Goal: Transaction & Acquisition: Purchase product/service

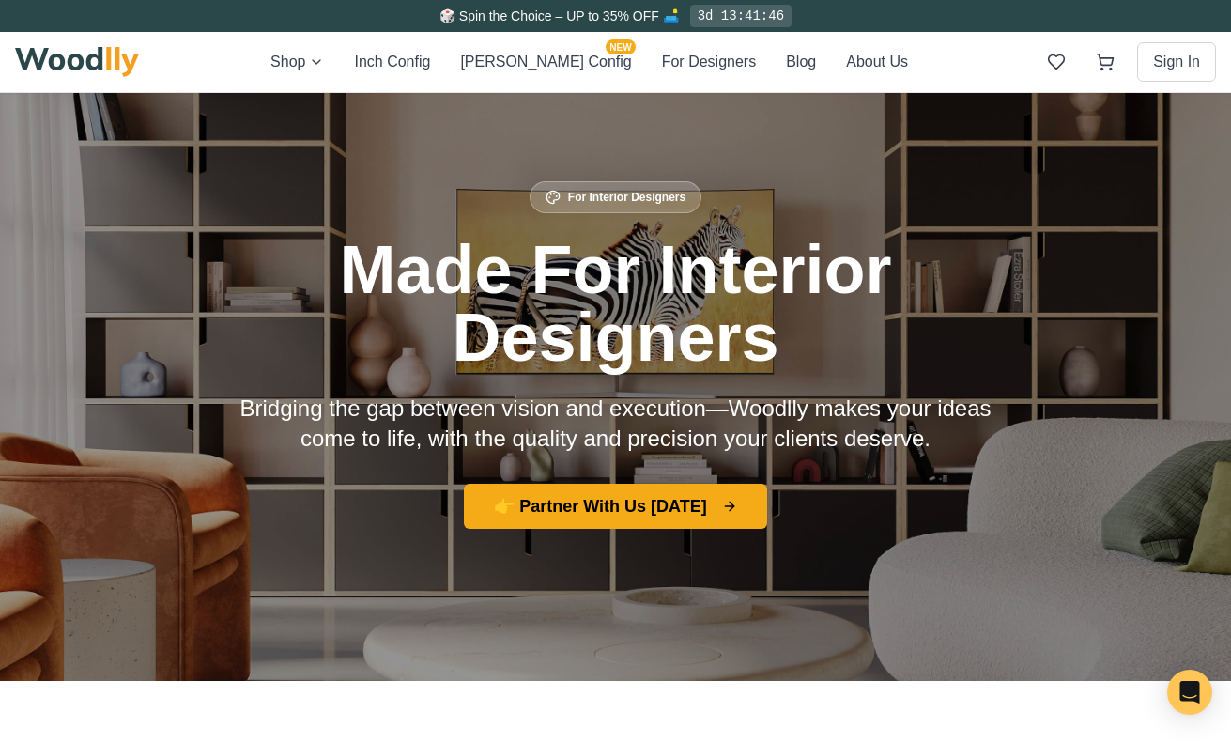
scroll to position [41, 0]
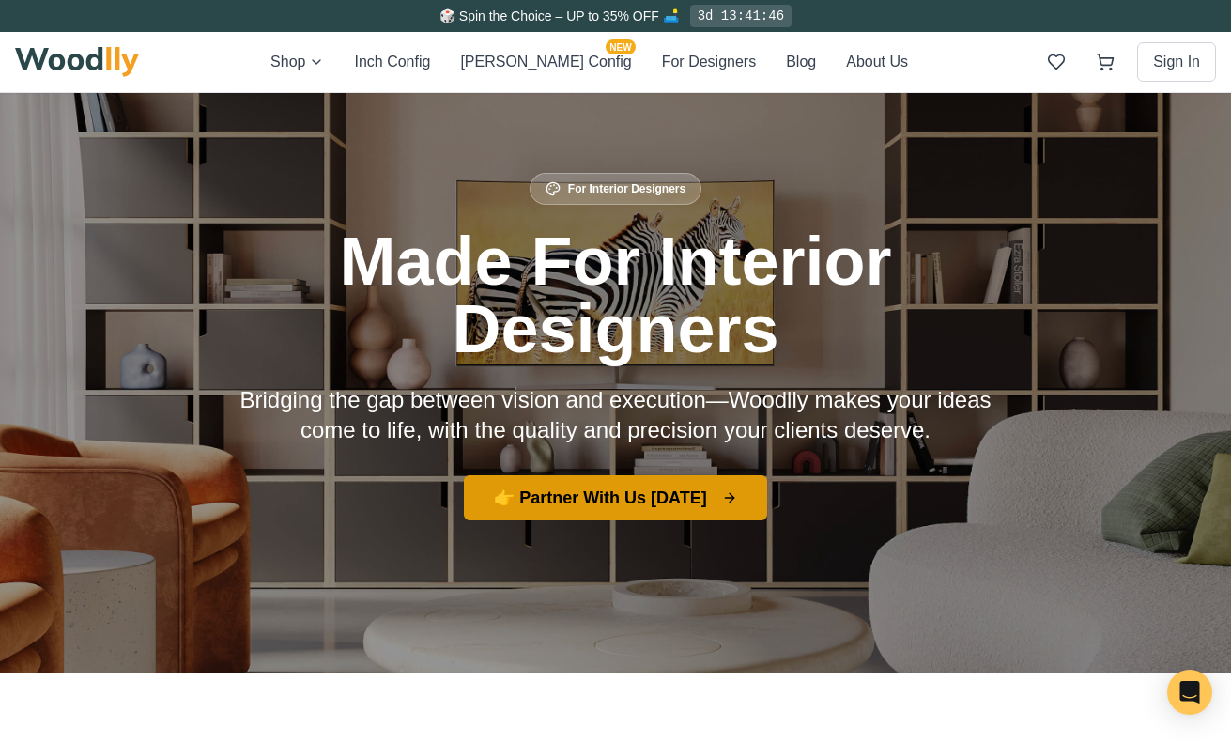
click at [606, 513] on button "👉 Partner With Us [DATE]" at bounding box center [615, 497] width 303 height 45
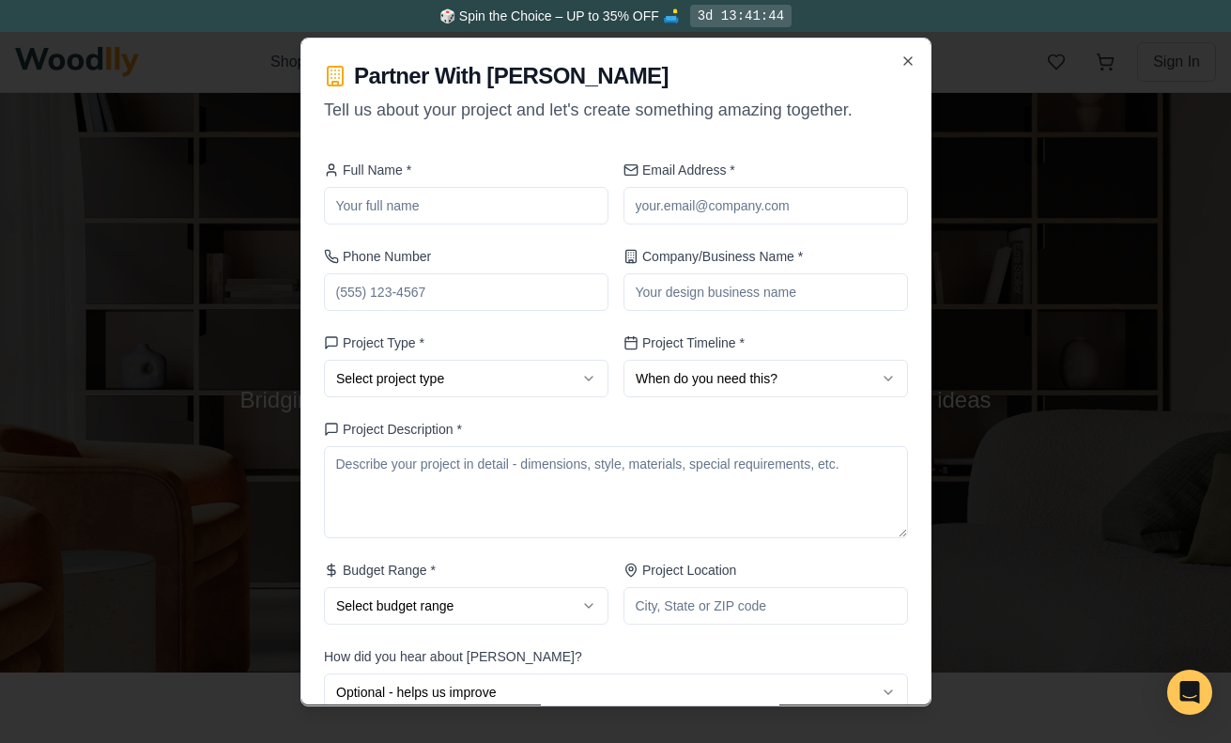
click at [1020, 259] on div at bounding box center [615, 371] width 1231 height 743
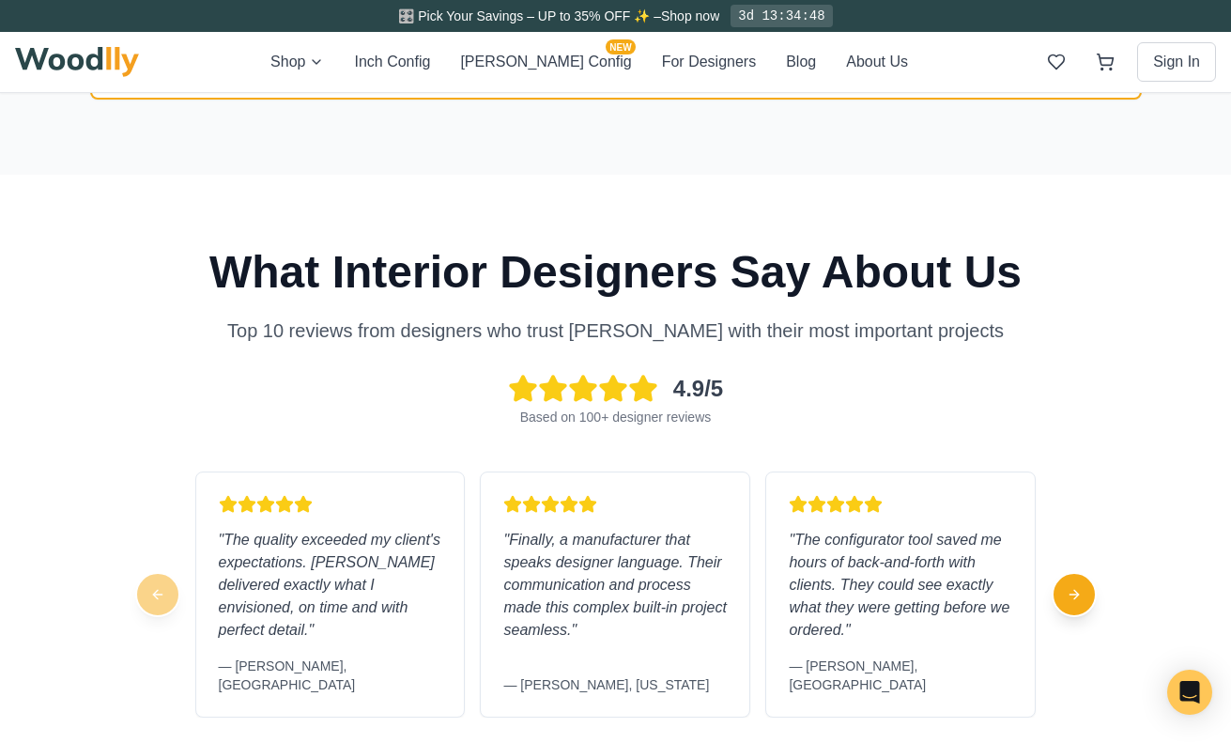
scroll to position [4258, 0]
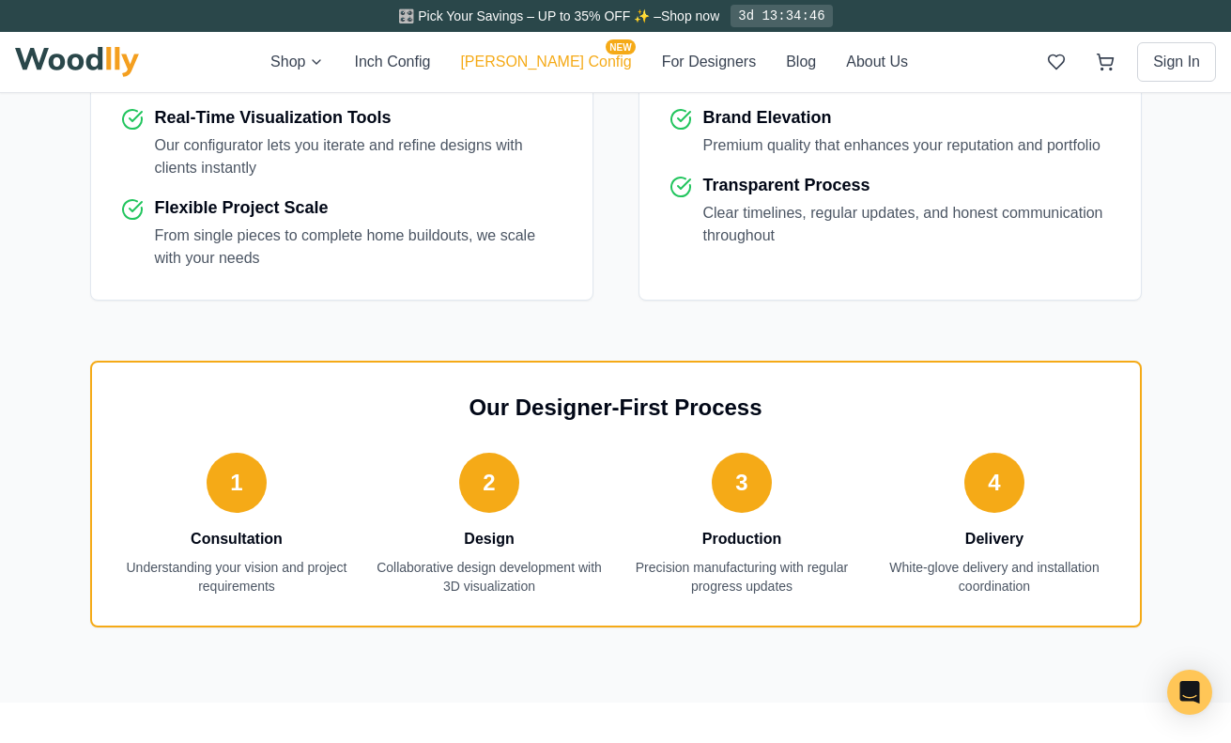
click at [558, 60] on button "[PERSON_NAME] Config NEW" at bounding box center [545, 62] width 171 height 23
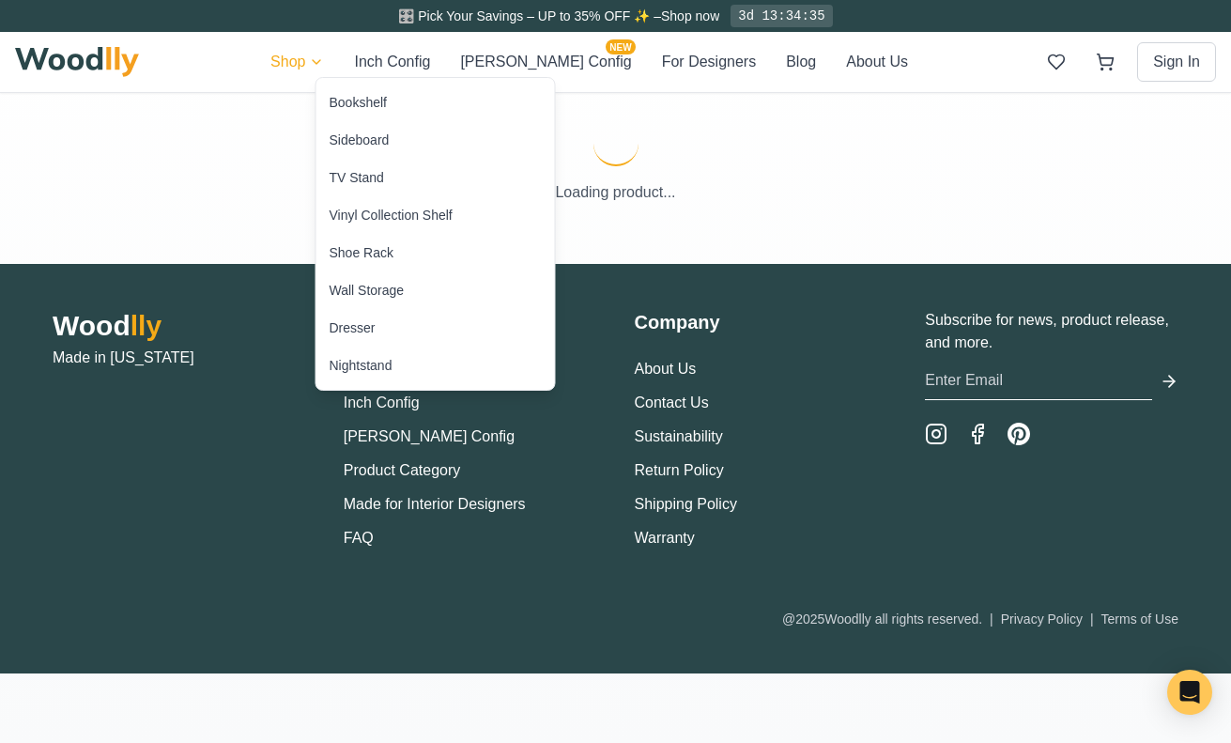
click at [363, 61] on html "🎛️ Pick Your Savings – UP to 35% OFF ✨ – Shop now 3d 13:34:35 Shop Inch Config …" at bounding box center [615, 371] width 1231 height 743
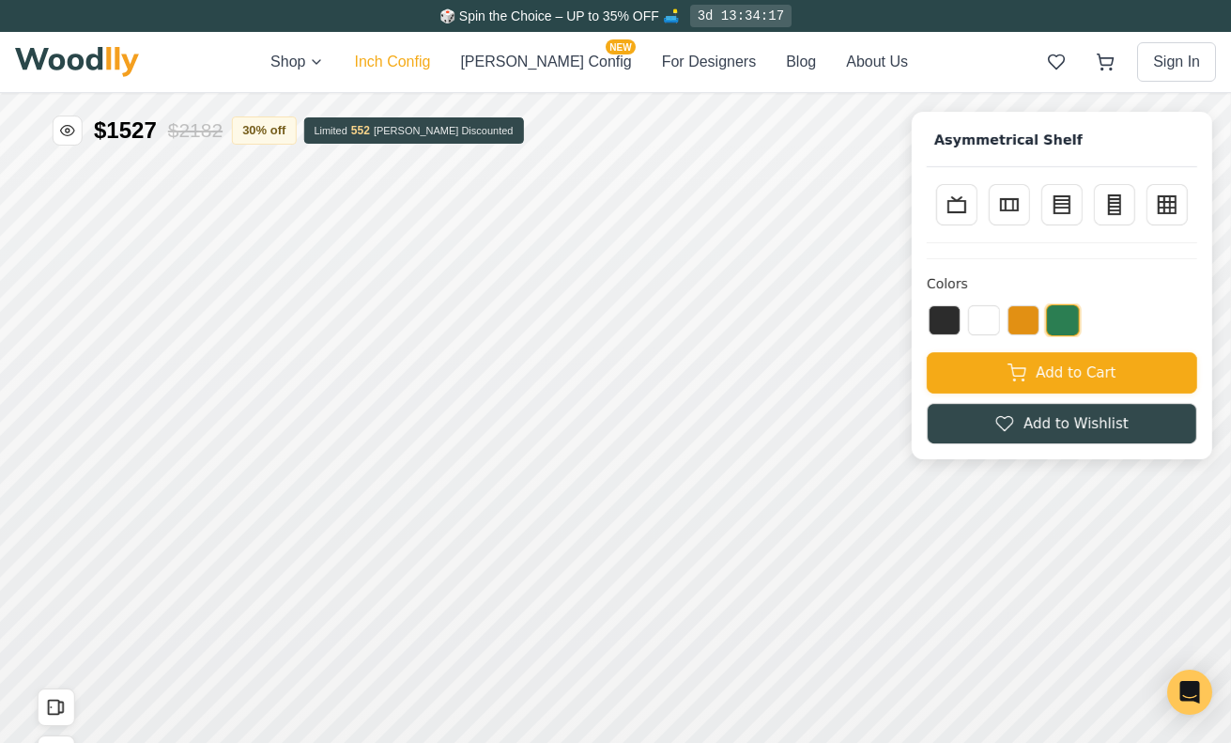
click at [430, 54] on button "Inch Config" at bounding box center [392, 62] width 76 height 23
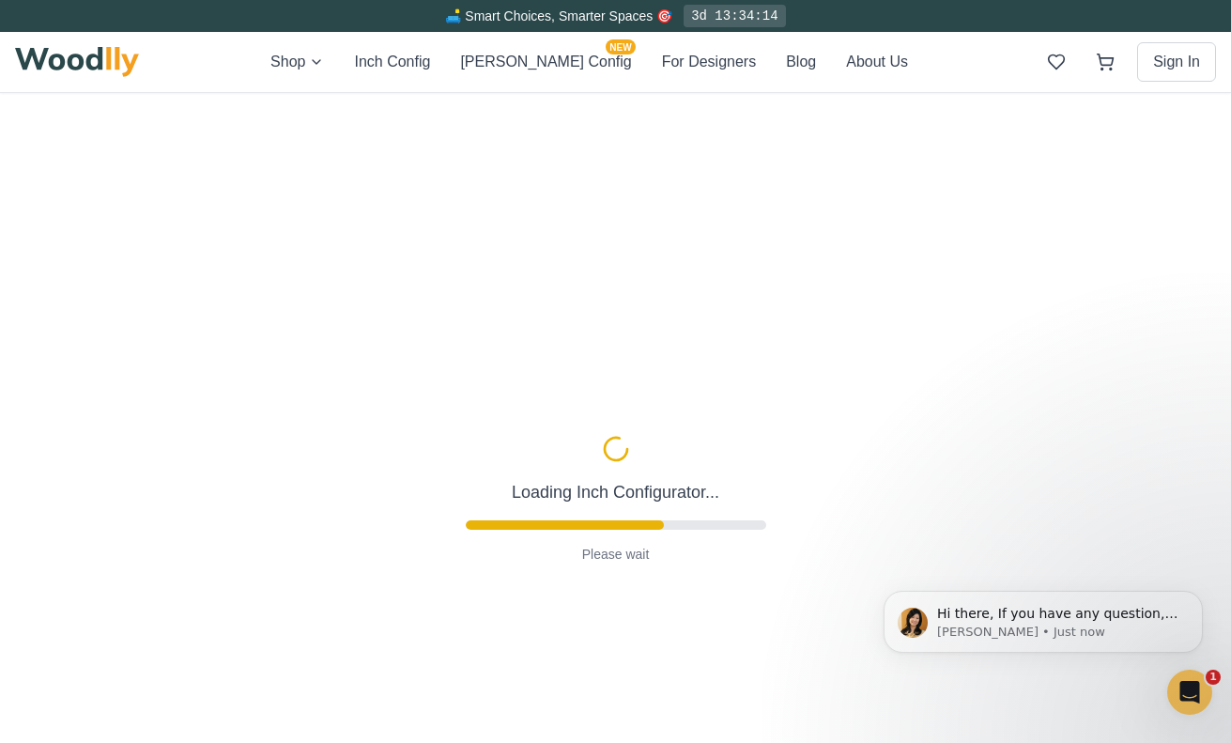
type input "63"
type input "2"
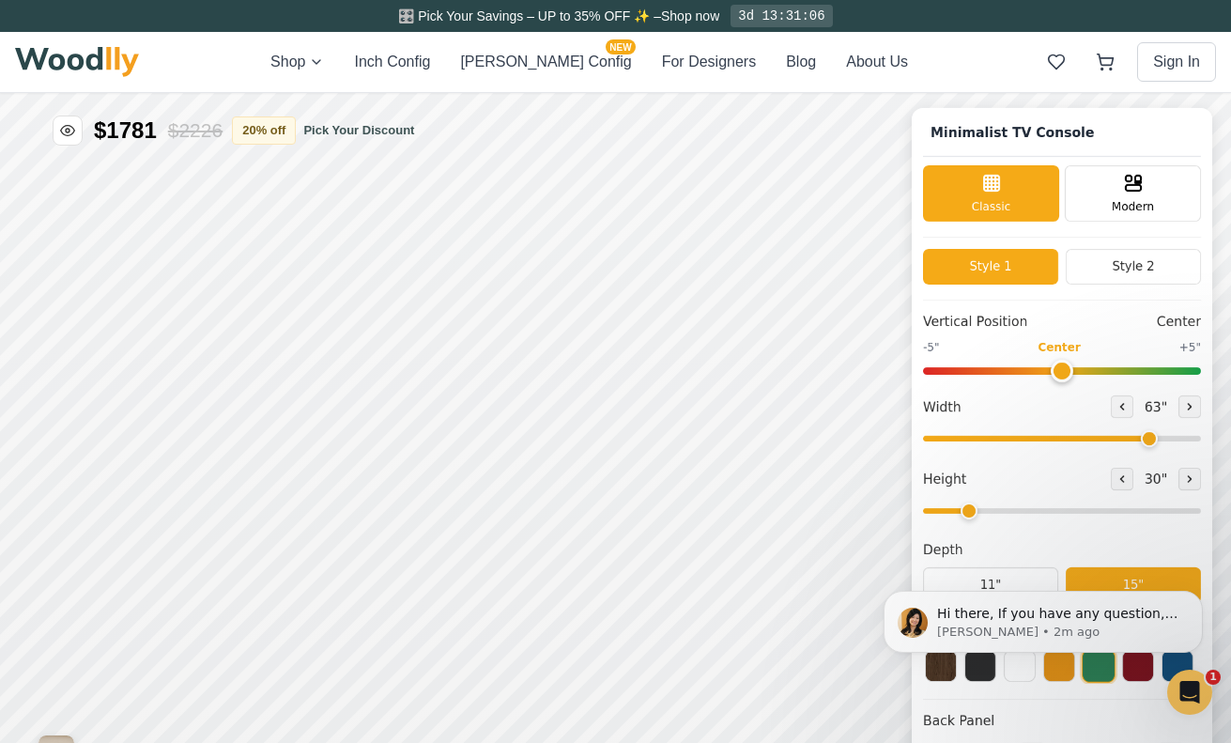
click at [559, 64] on button "[PERSON_NAME] Config NEW" at bounding box center [545, 62] width 171 height 23
click at [560, 65] on button "[PERSON_NAME] Config NEW" at bounding box center [545, 62] width 171 height 23
click at [562, 64] on button "[PERSON_NAME] Config NEW" at bounding box center [545, 62] width 171 height 23
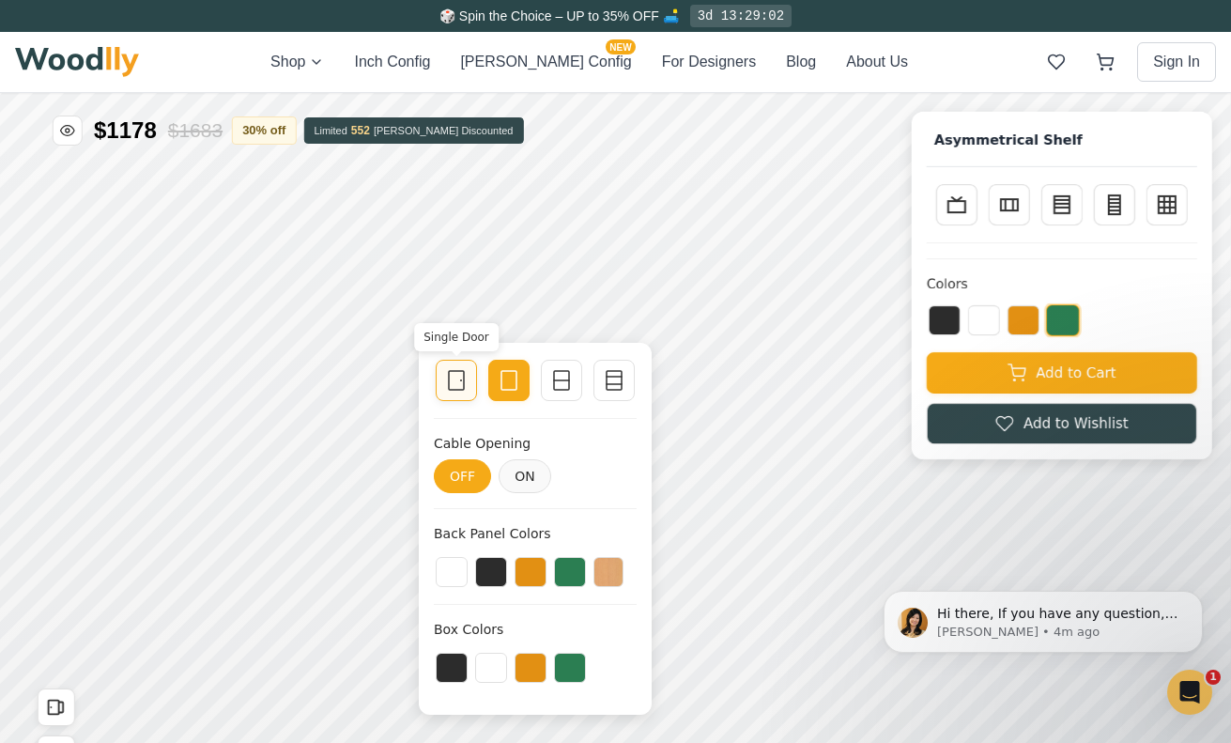
click at [1122, 60] on icon at bounding box center [1115, 50] width 23 height 23
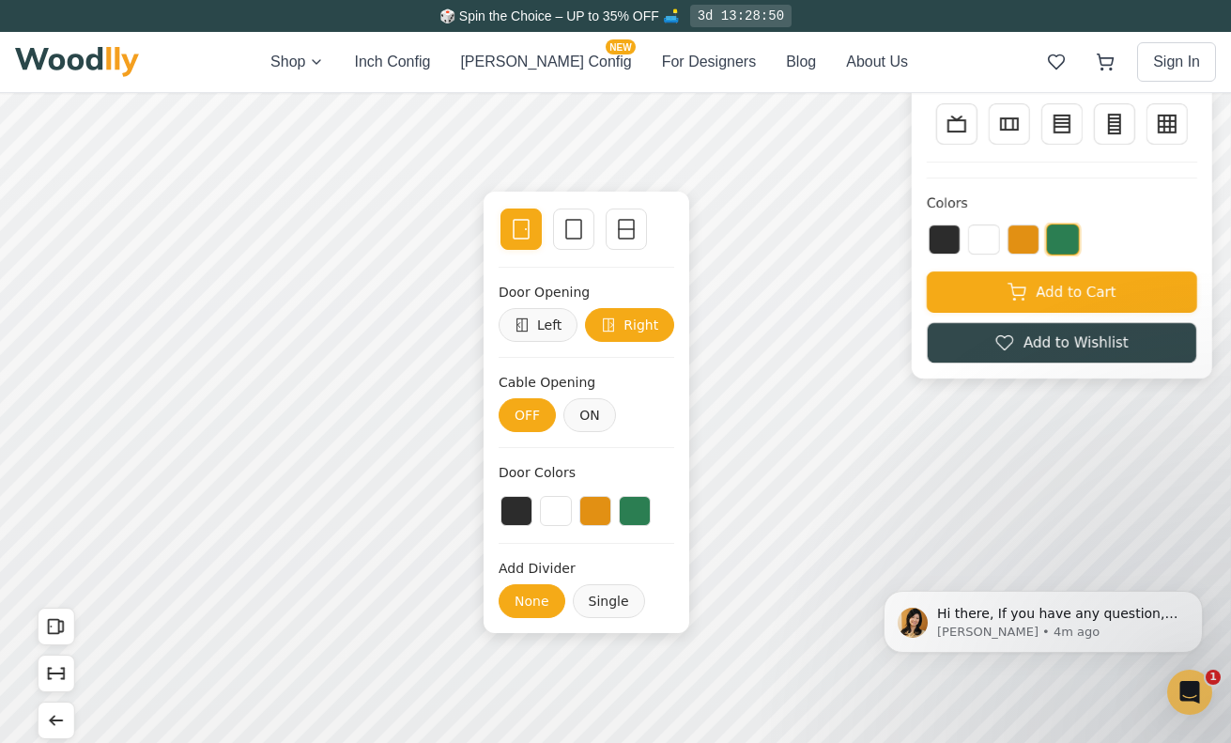
scroll to position [32, 0]
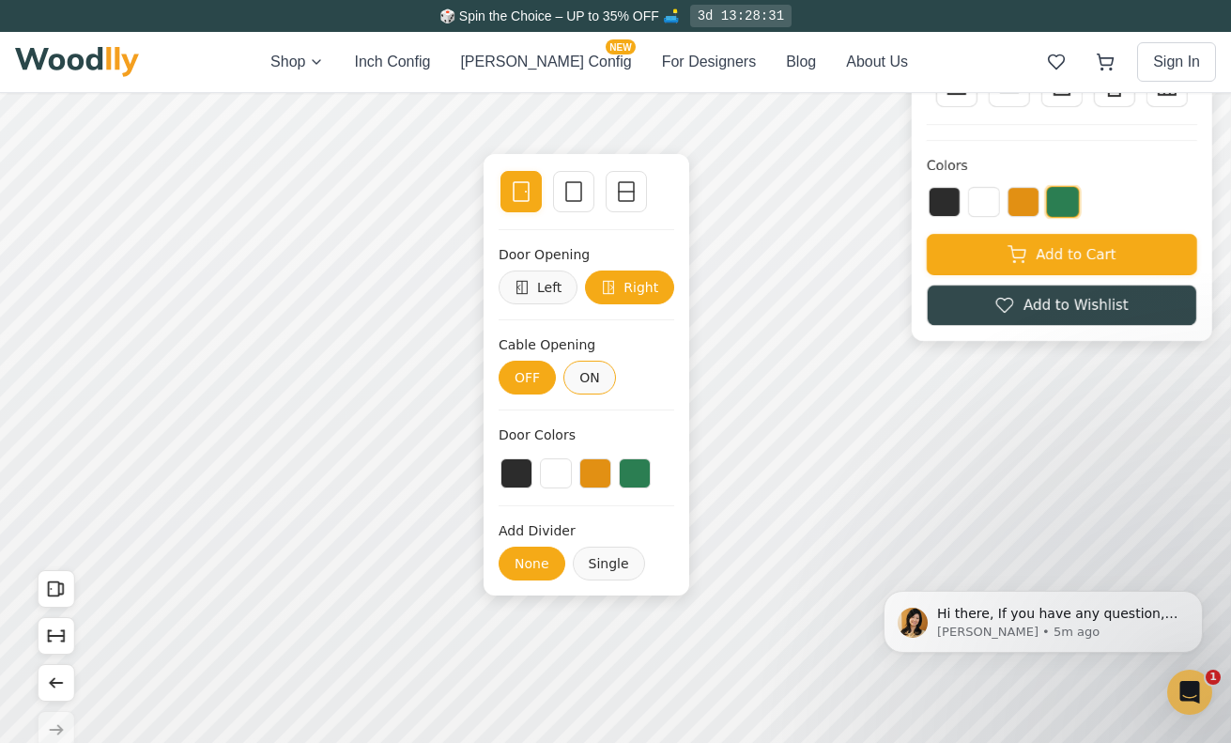
scroll to position [50, 0]
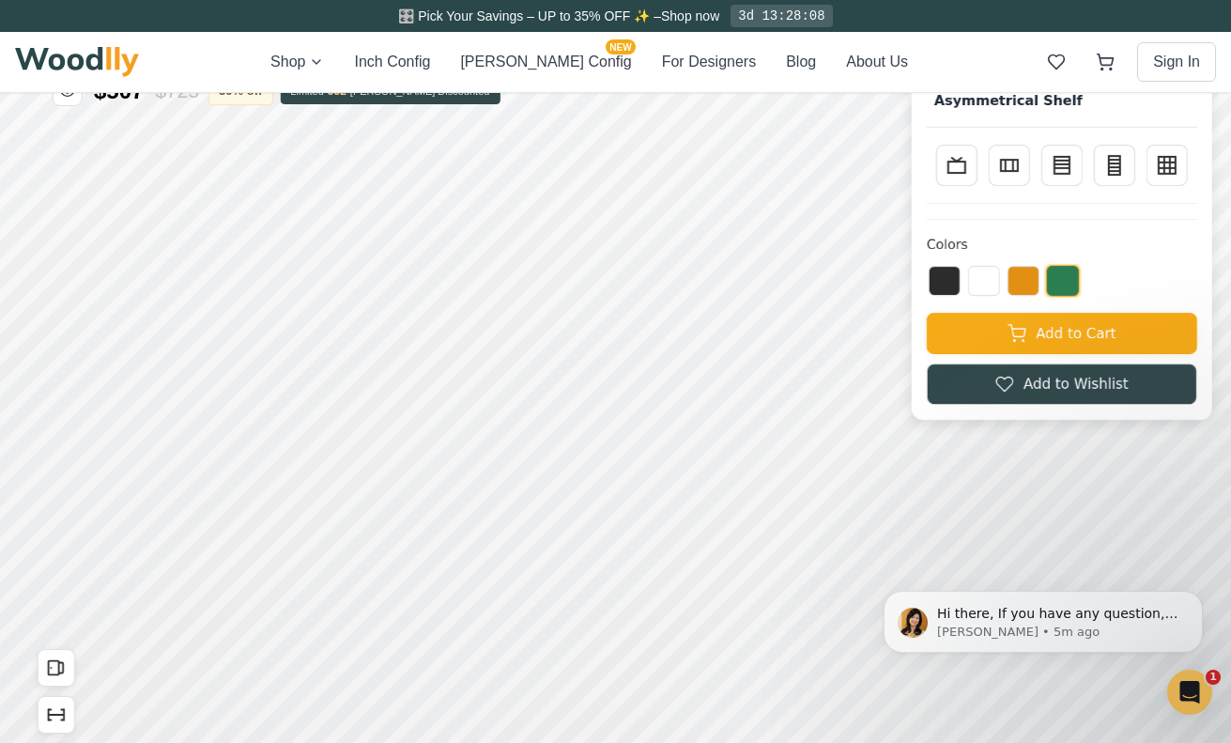
scroll to position [41, 0]
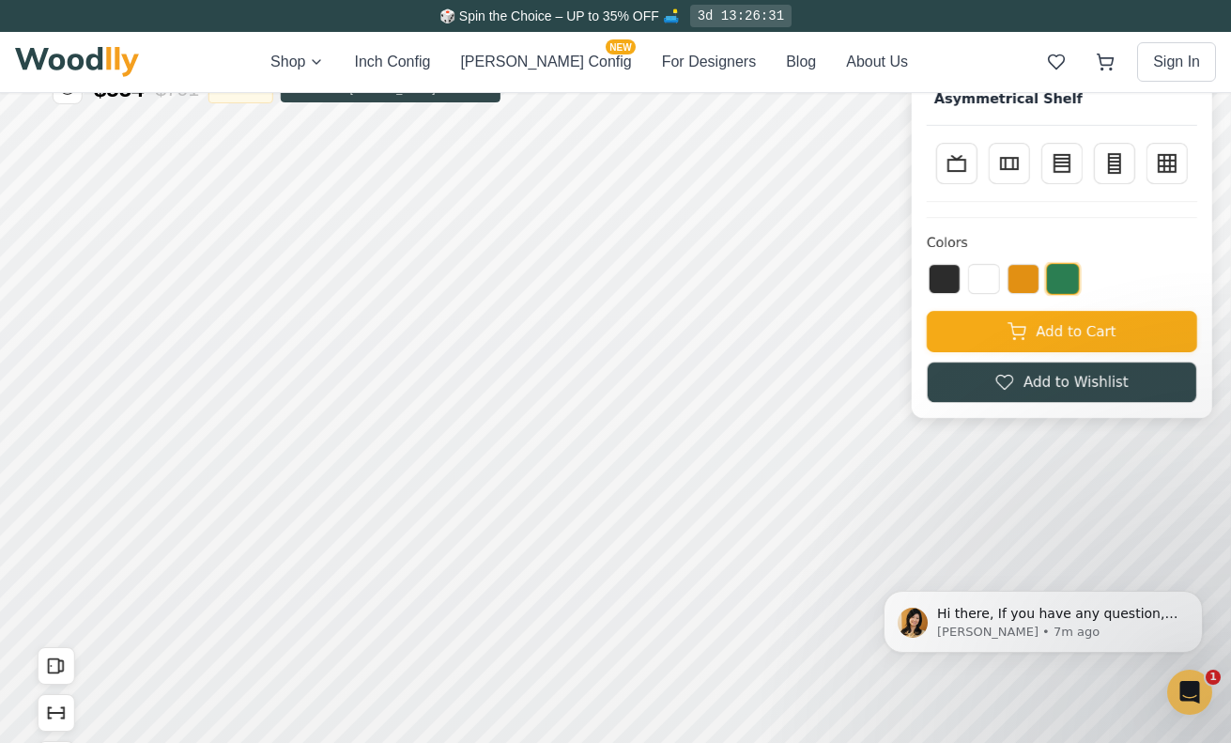
scroll to position [0, 0]
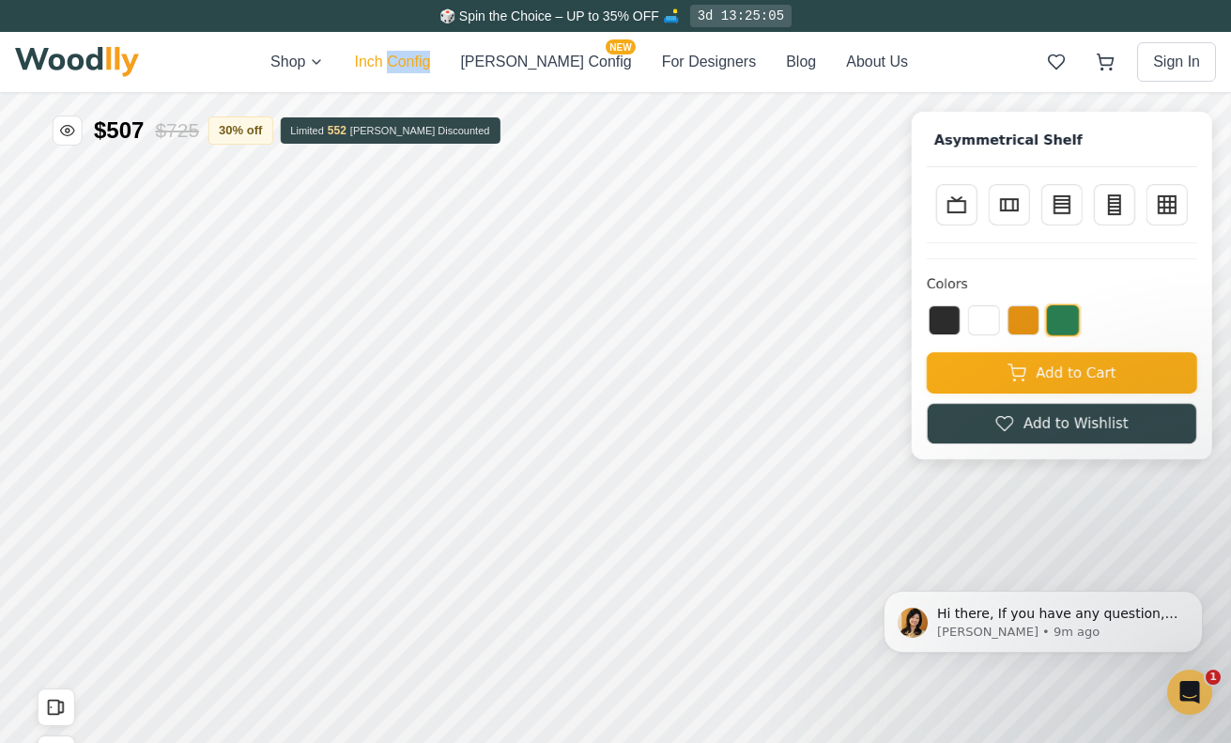
click at [430, 68] on button "Inch Config" at bounding box center [392, 62] width 76 height 23
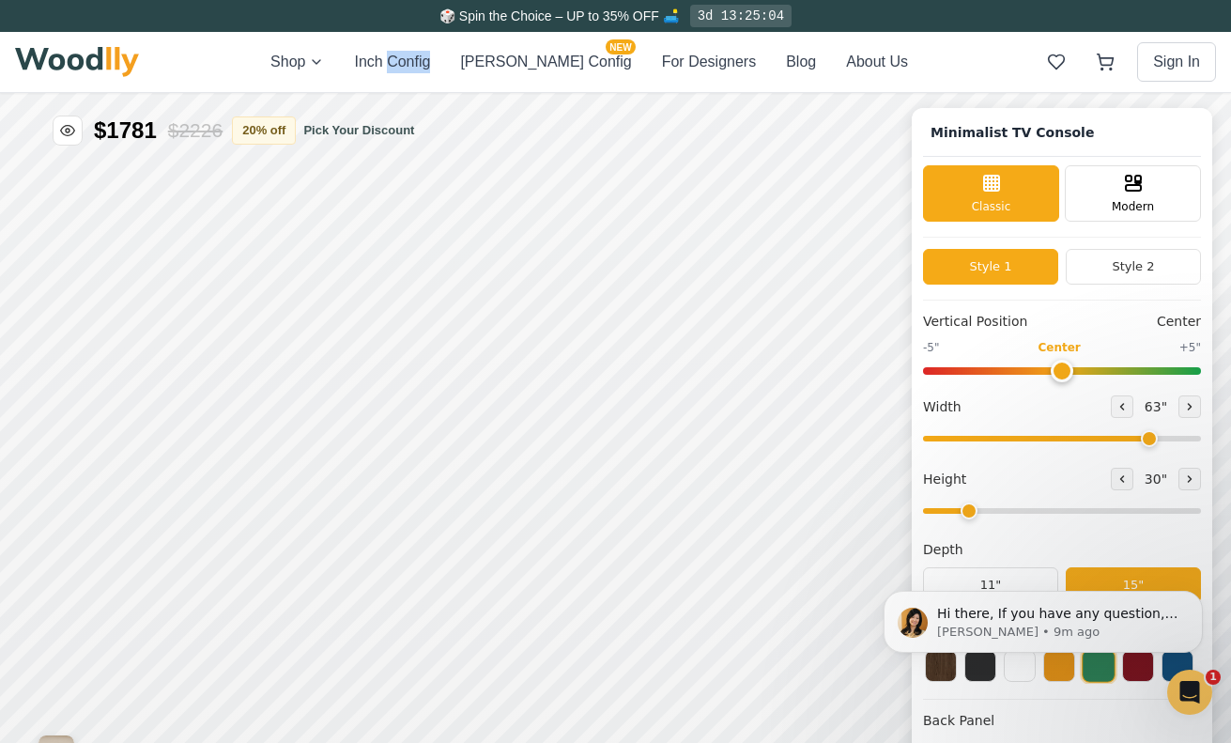
type input "63"
type input "2"
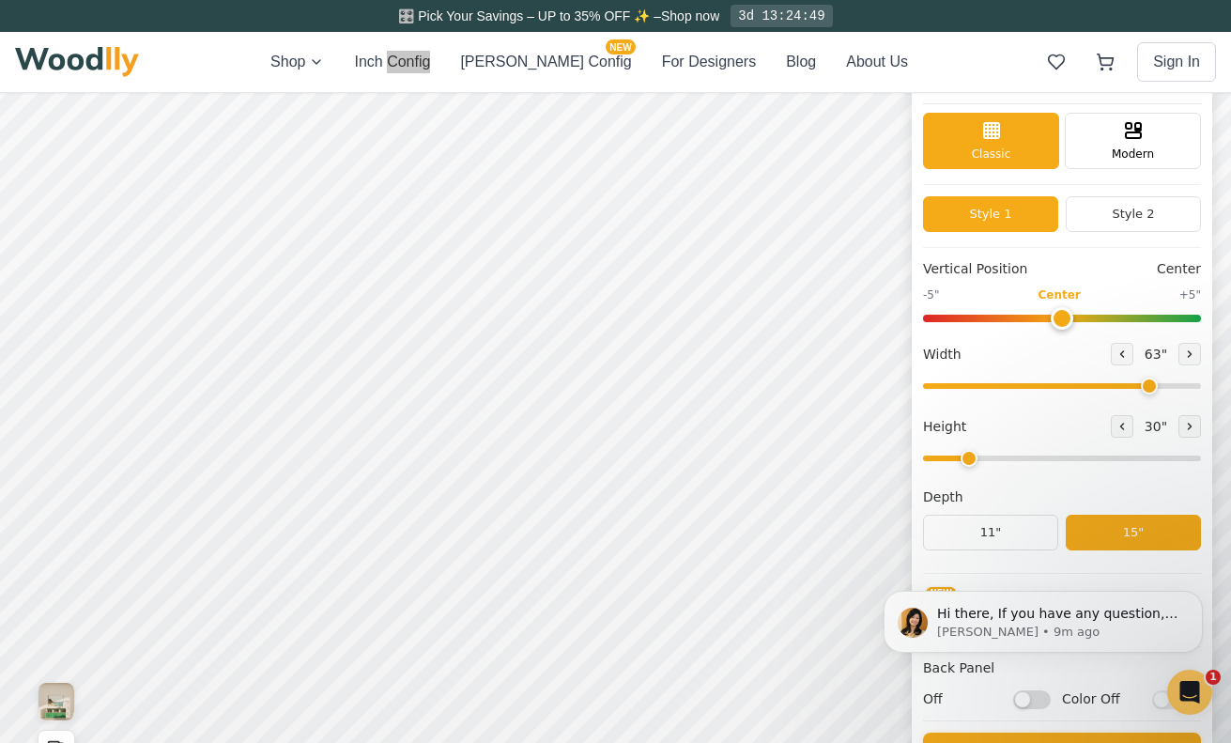
scroll to position [55, 0]
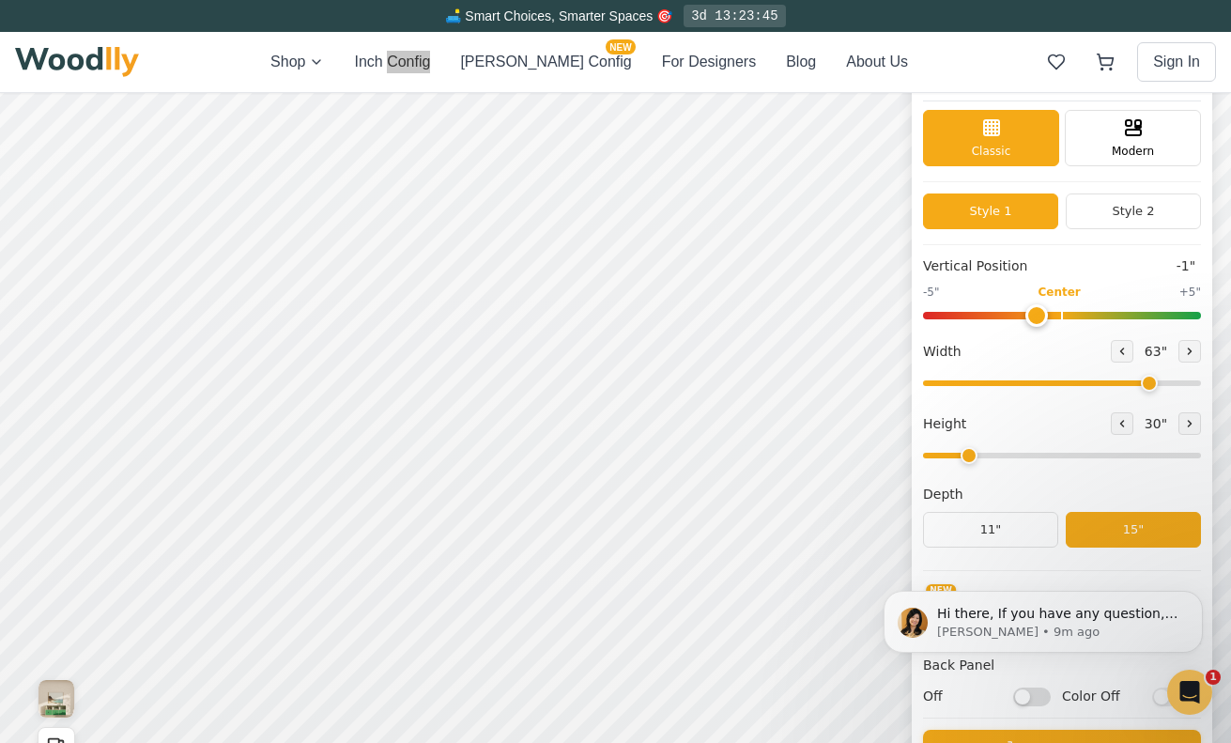
type input "0"
drag, startPoint x: 2294, startPoint y: 322, endPoint x: 2297, endPoint y: 332, distance: 10.7
drag, startPoint x: 2419, startPoint y: 455, endPoint x: 2347, endPoint y: 453, distance: 72.3
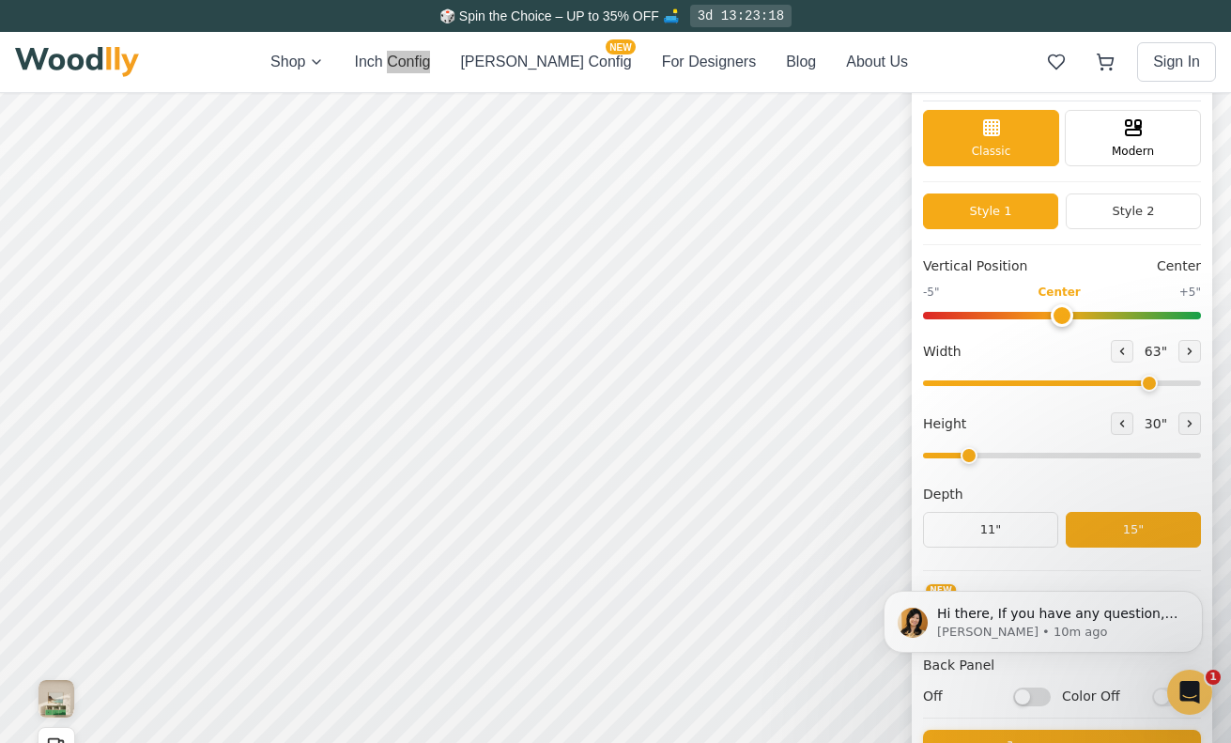
drag, startPoint x: 1890, startPoint y: 82, endPoint x: 1956, endPoint y: 95, distance: 67.9
type input "63"
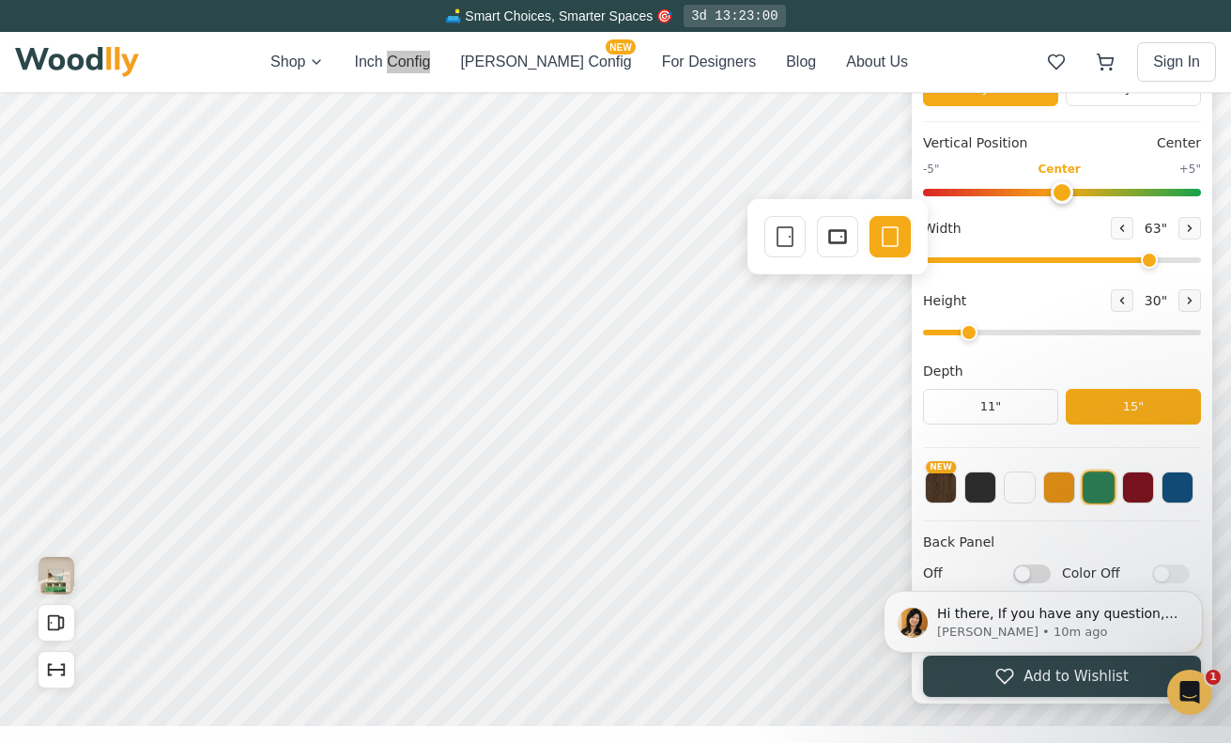
scroll to position [183, 0]
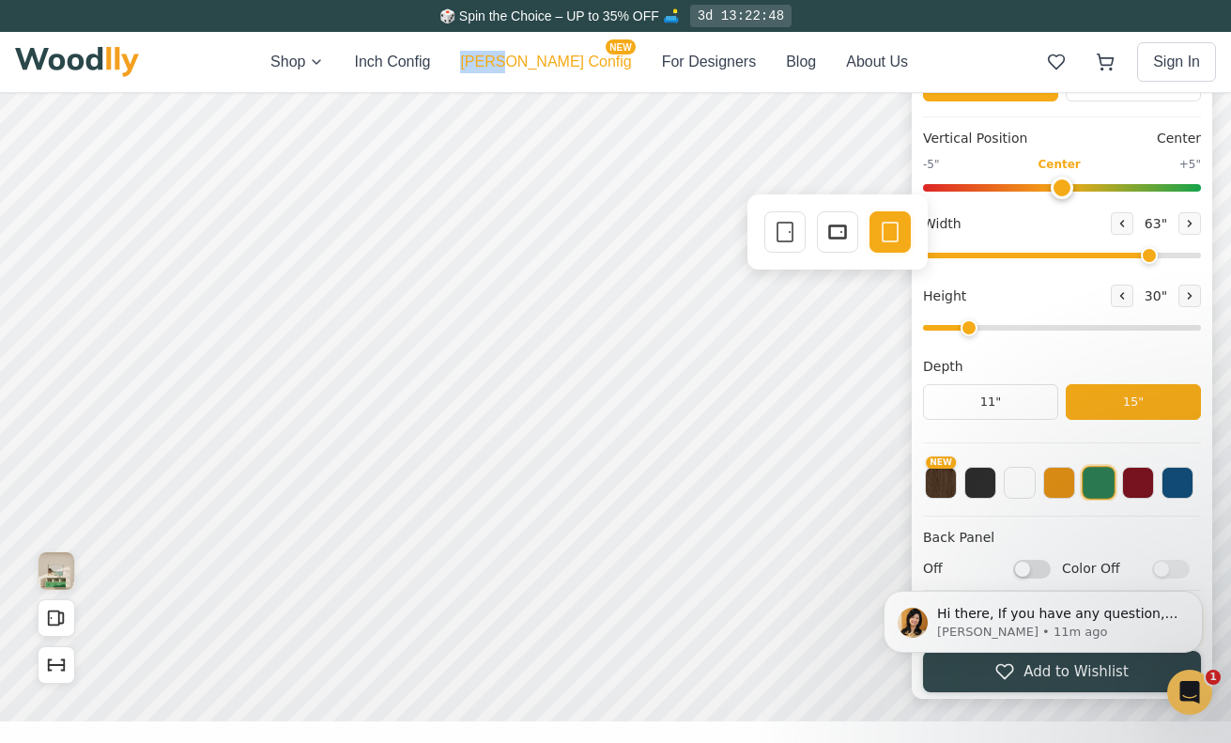
click at [553, 70] on button "[PERSON_NAME] Config NEW" at bounding box center [545, 62] width 171 height 23
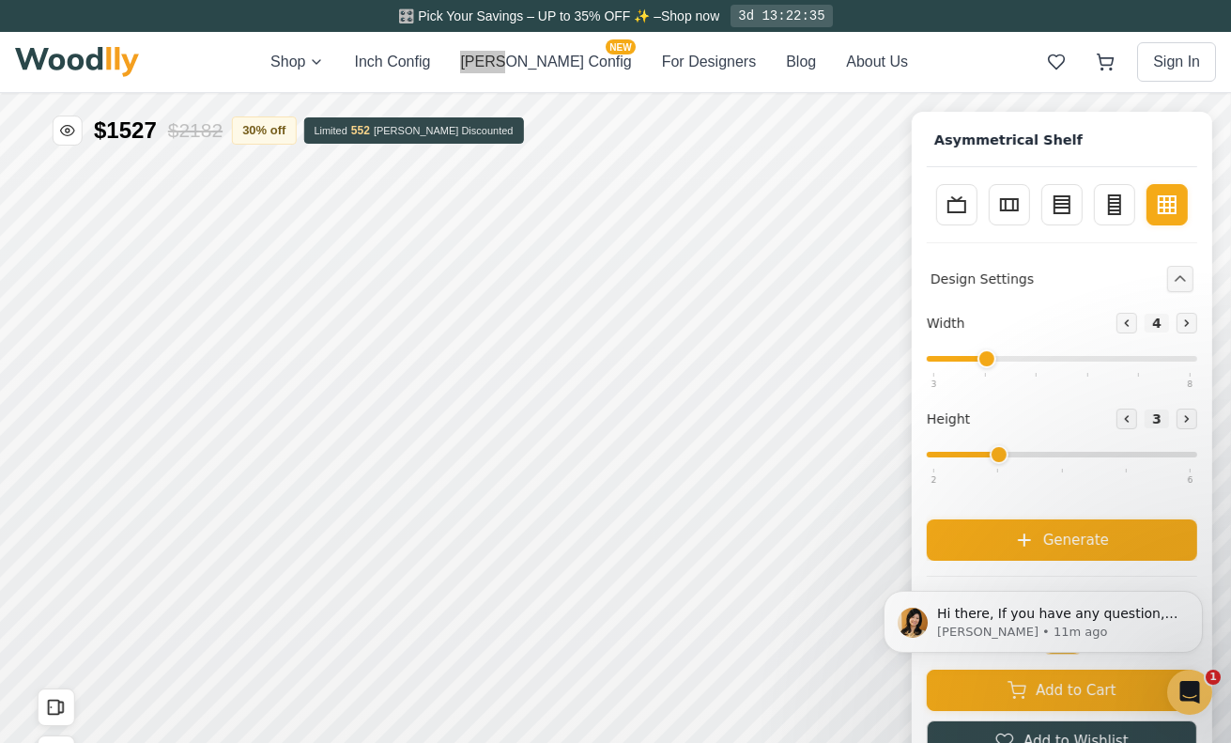
drag, startPoint x: 2299, startPoint y: 498, endPoint x: 2373, endPoint y: 502, distance: 74.3
drag, startPoint x: 2128, startPoint y: 245, endPoint x: 2190, endPoint y: 245, distance: 62.0
type input "5"
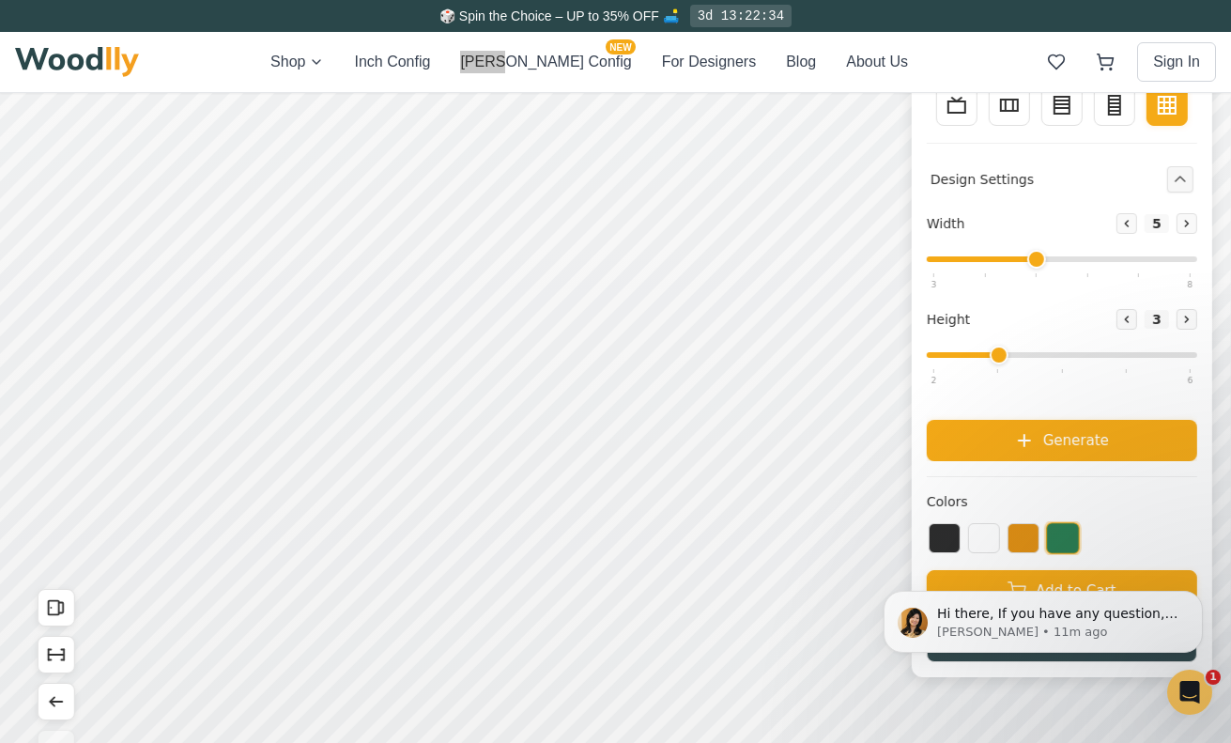
scroll to position [168, 0]
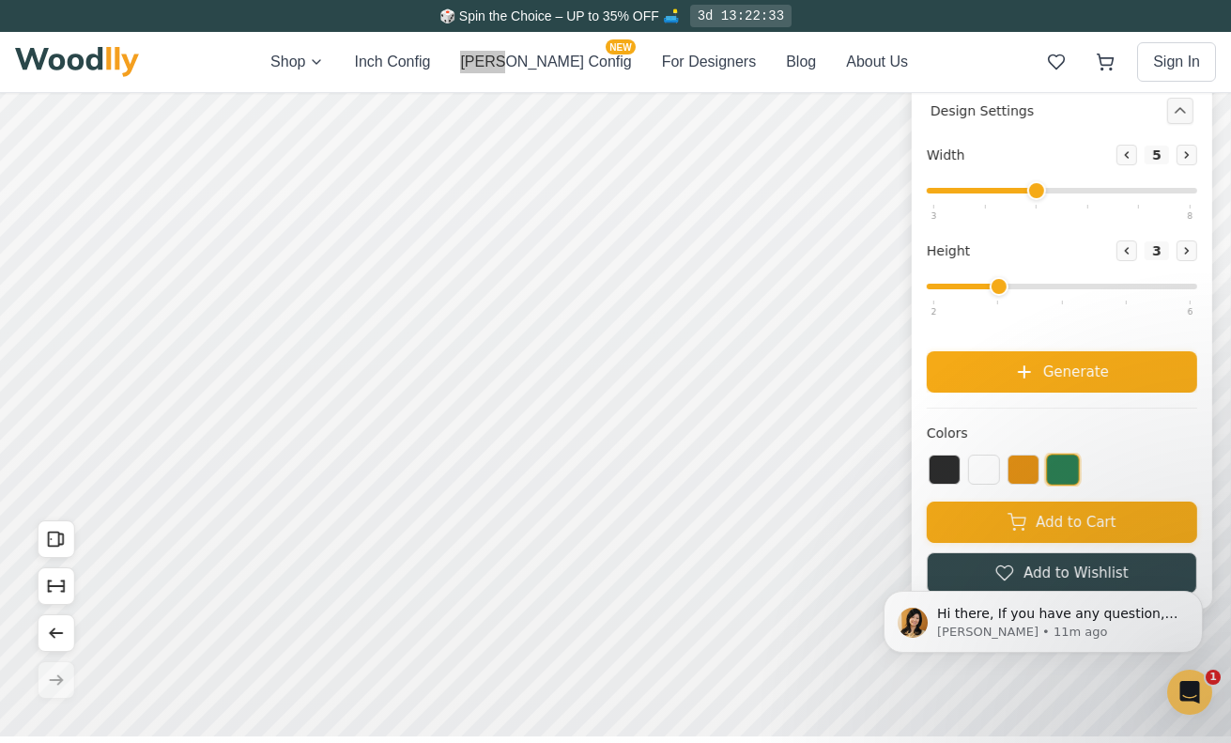
drag, startPoint x: 1737, startPoint y: -36, endPoint x: 1785, endPoint y: -31, distance: 48.1
type input "4"
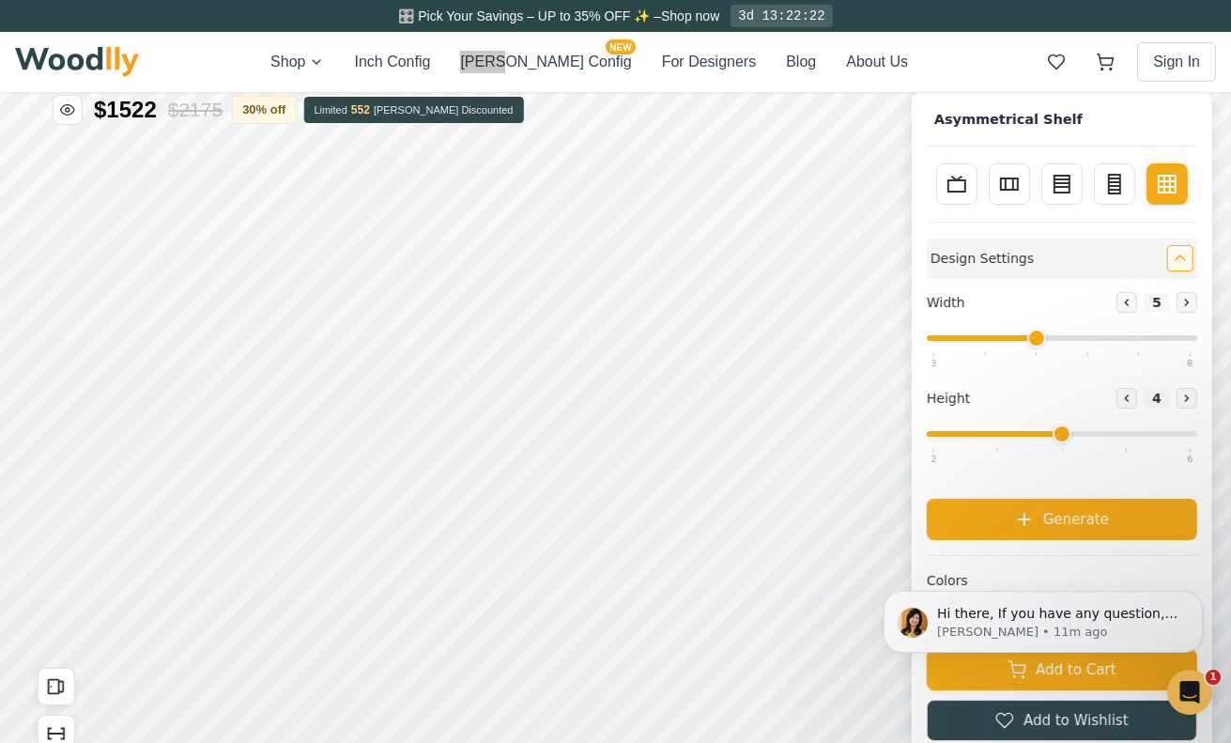
scroll to position [0, 0]
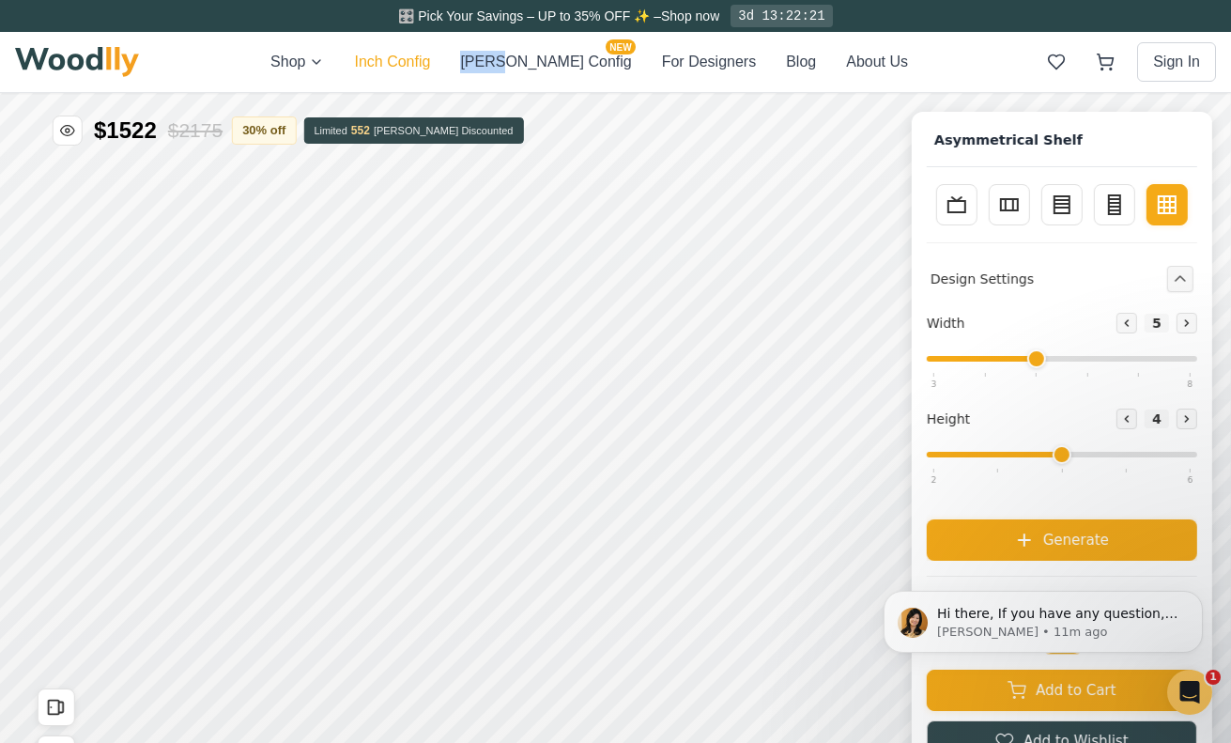
click at [430, 65] on button "Inch Config" at bounding box center [392, 62] width 76 height 23
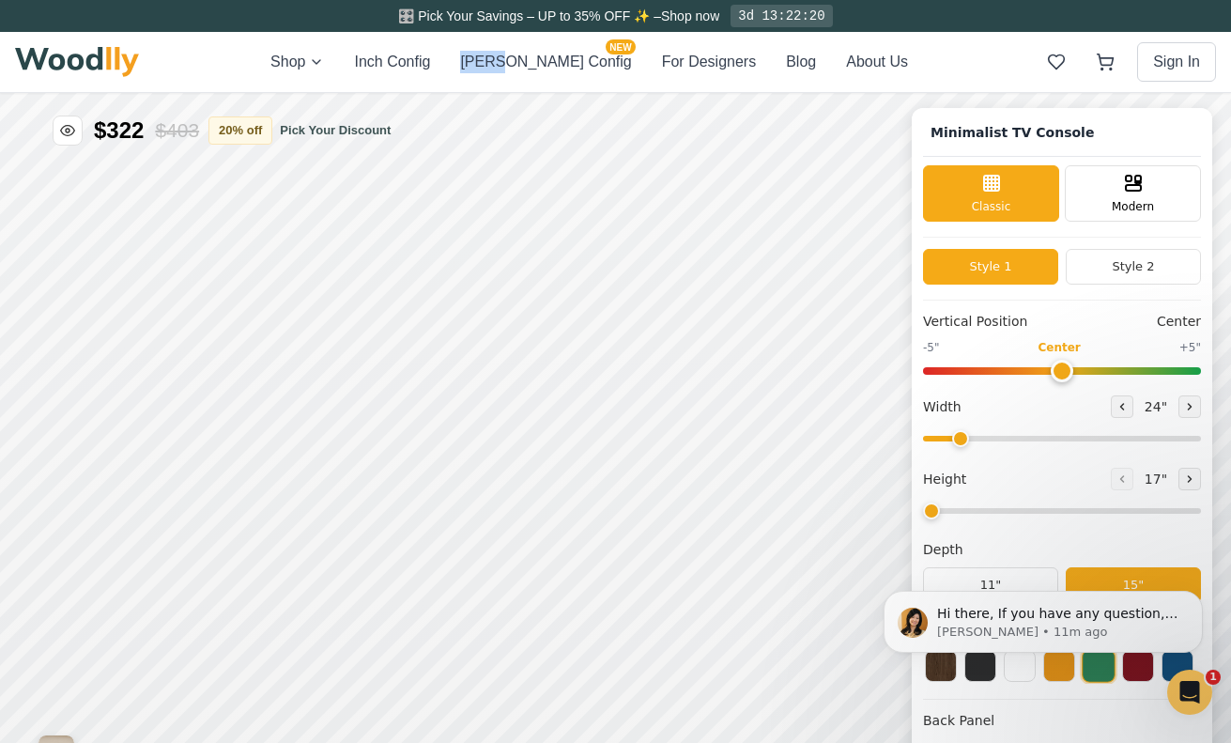
type input "63"
type input "2"
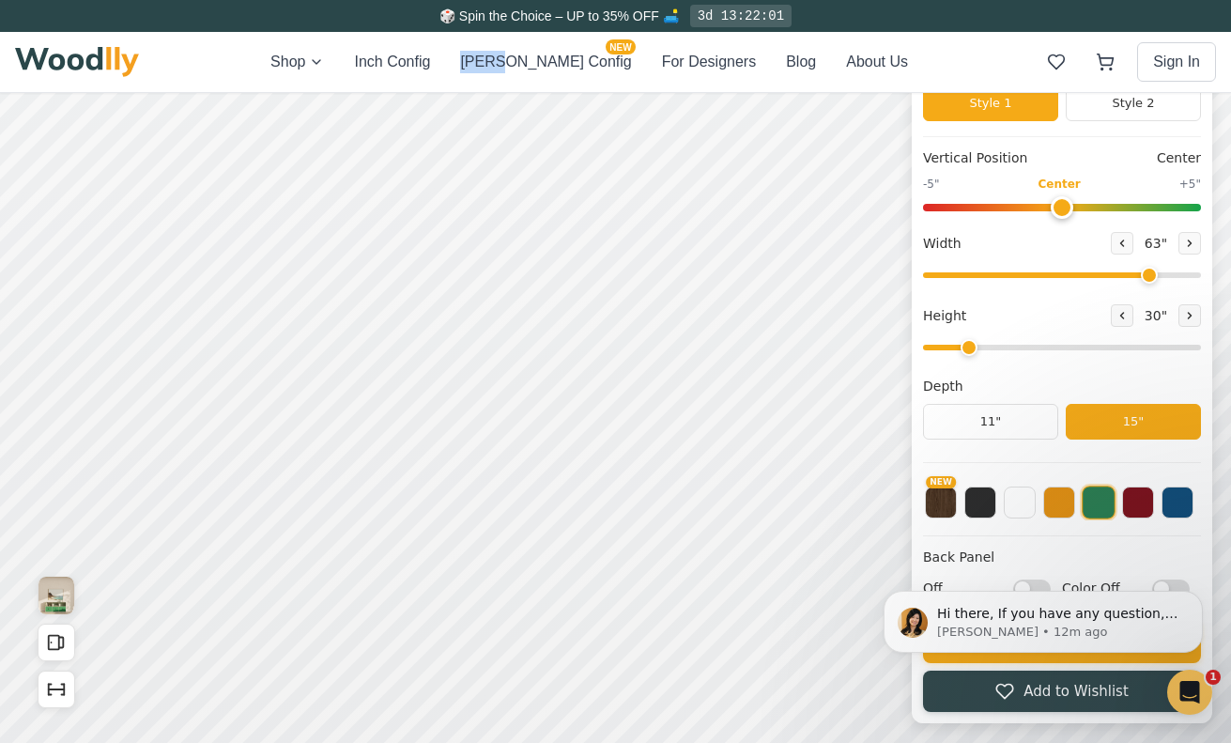
scroll to position [271, 0]
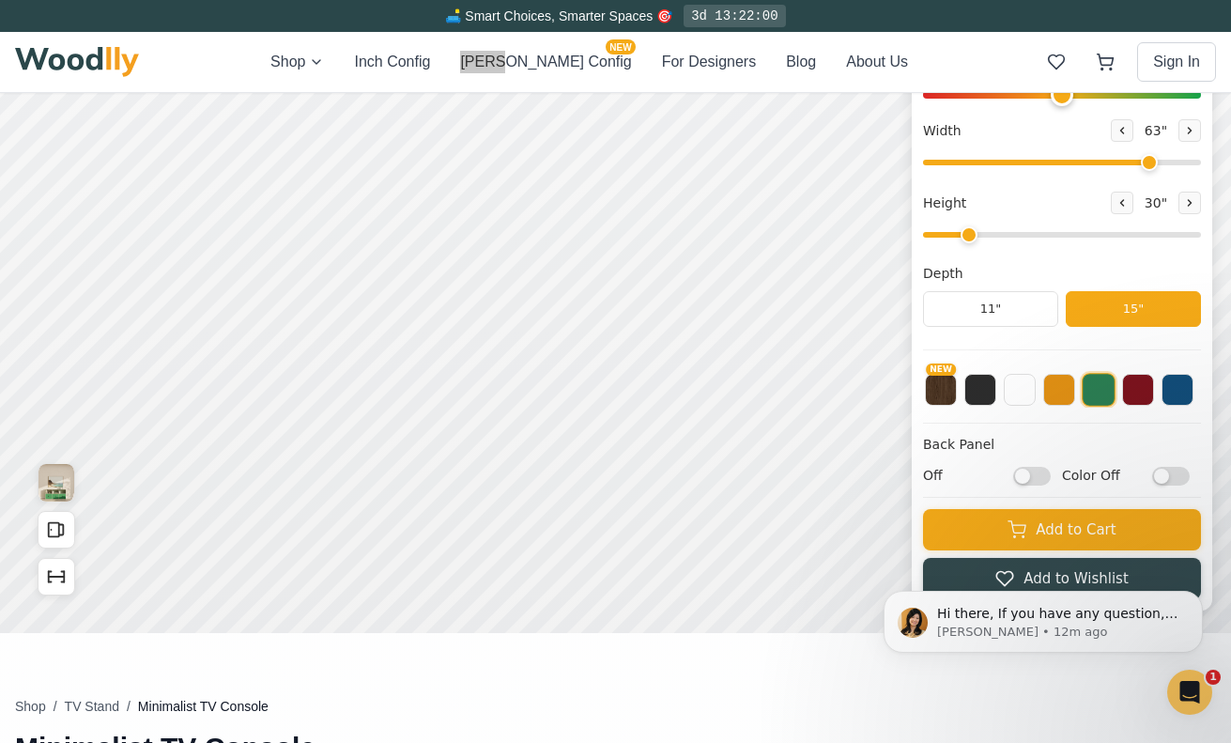
checkbox input "false"
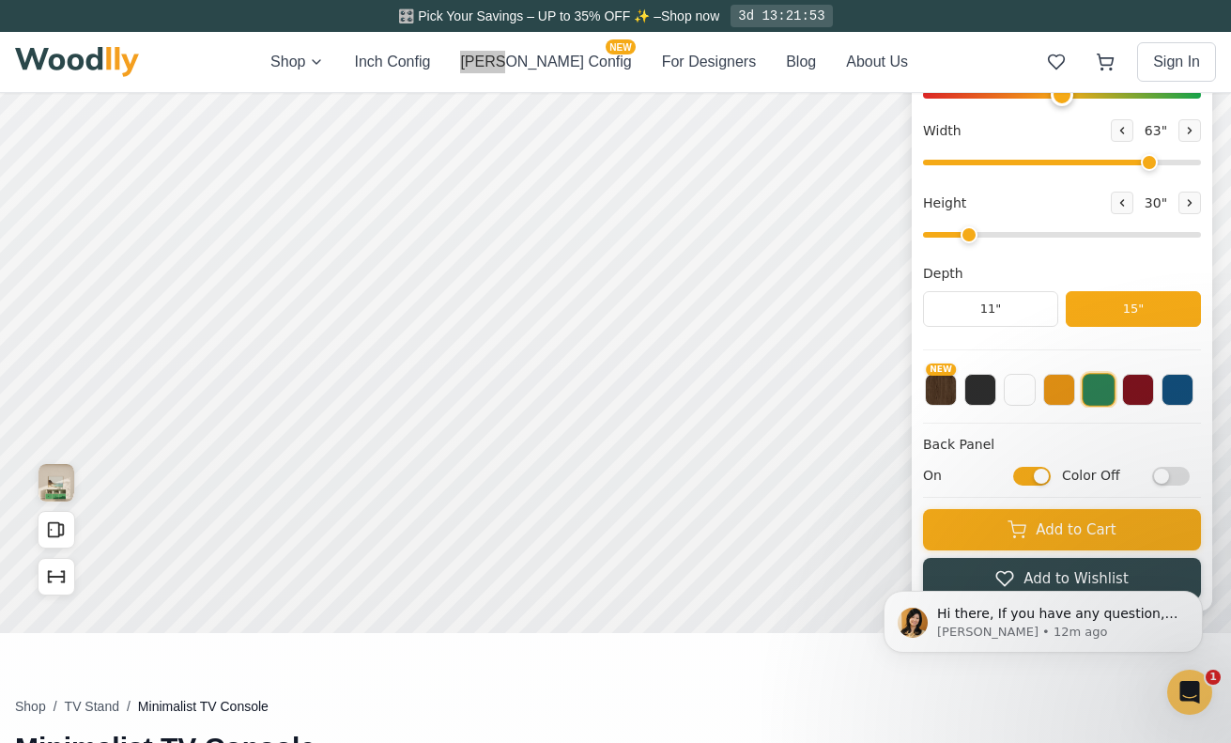
checkbox input "false"
click at [528, 60] on button "[PERSON_NAME] Config NEW" at bounding box center [545, 62] width 171 height 23
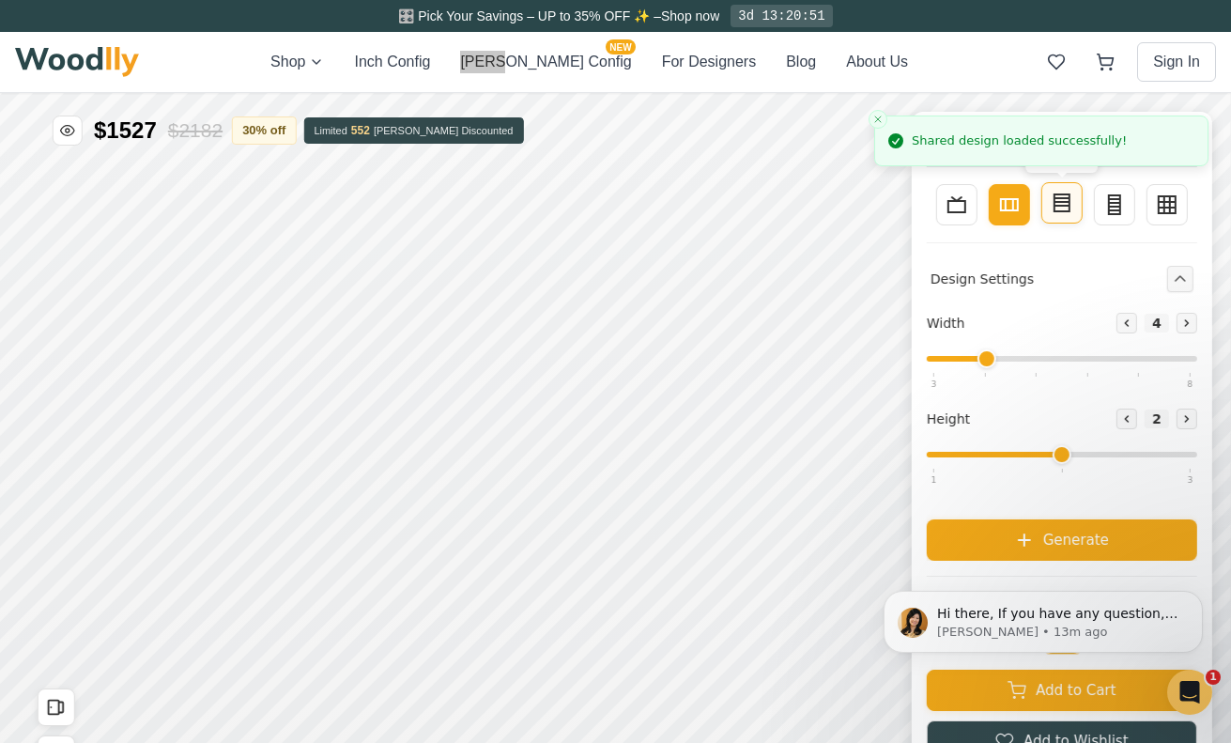
type input "3"
type input "4"
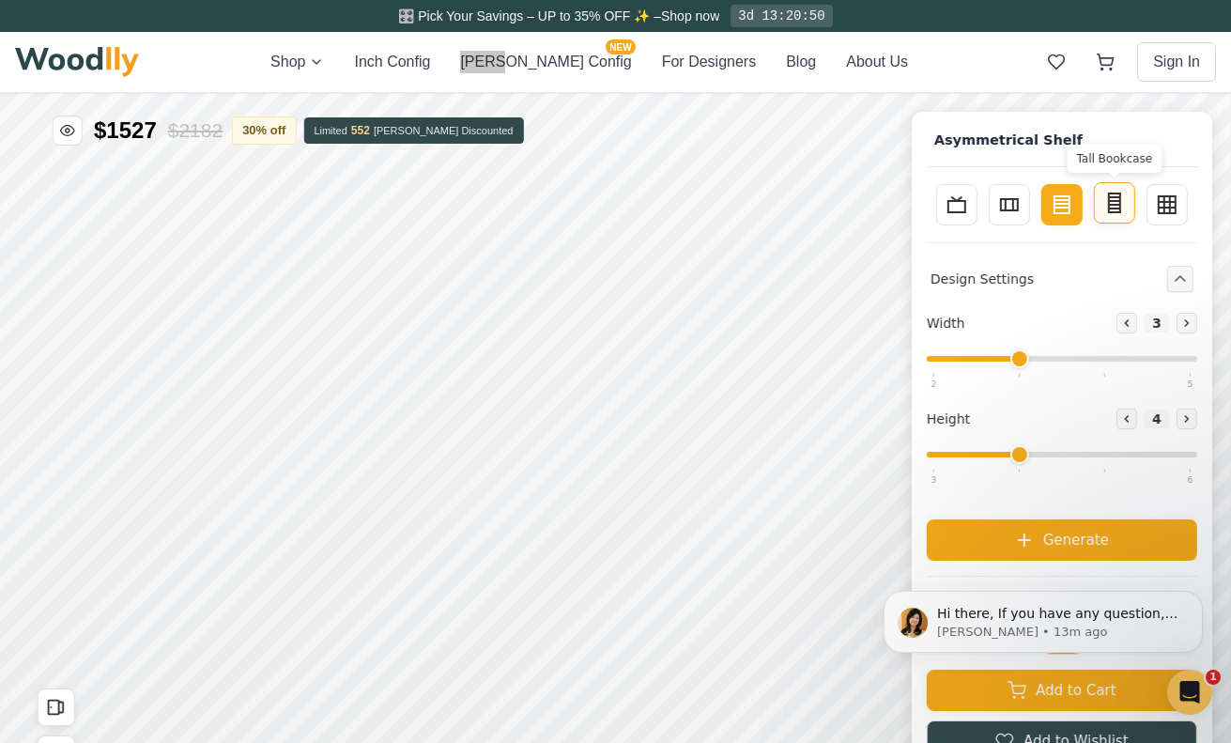
type input "2"
type input "5"
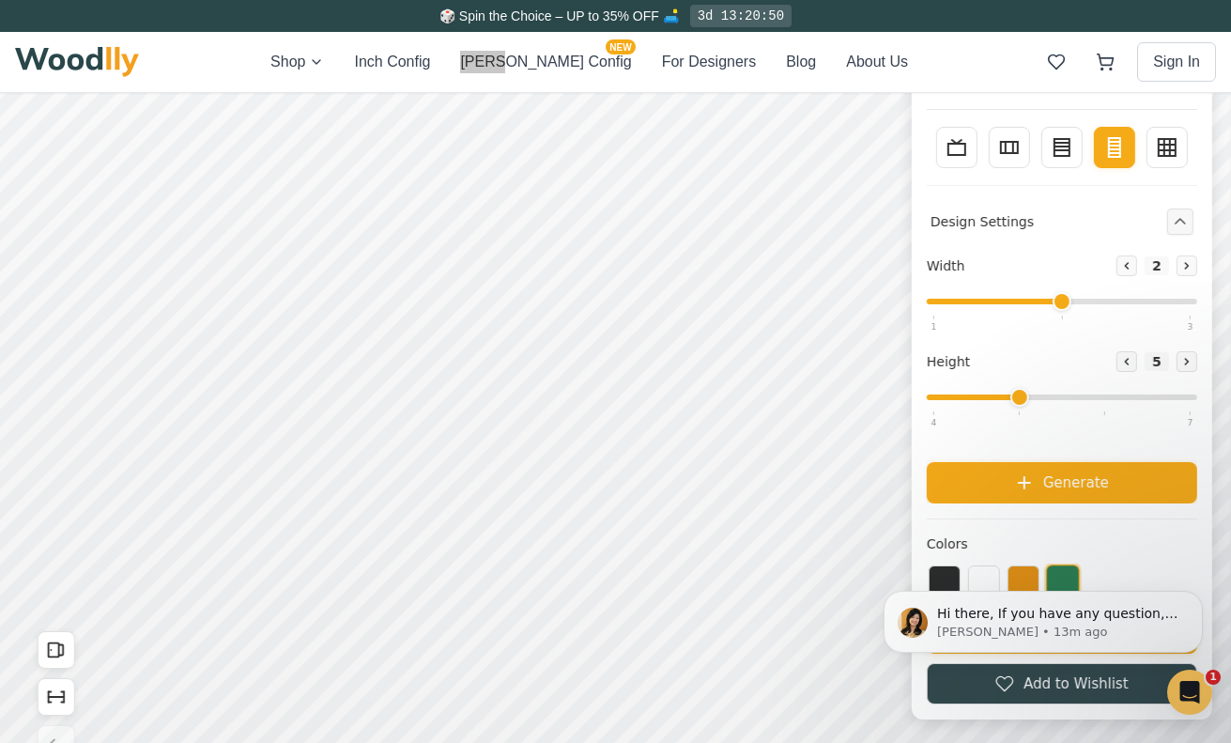
scroll to position [59, 0]
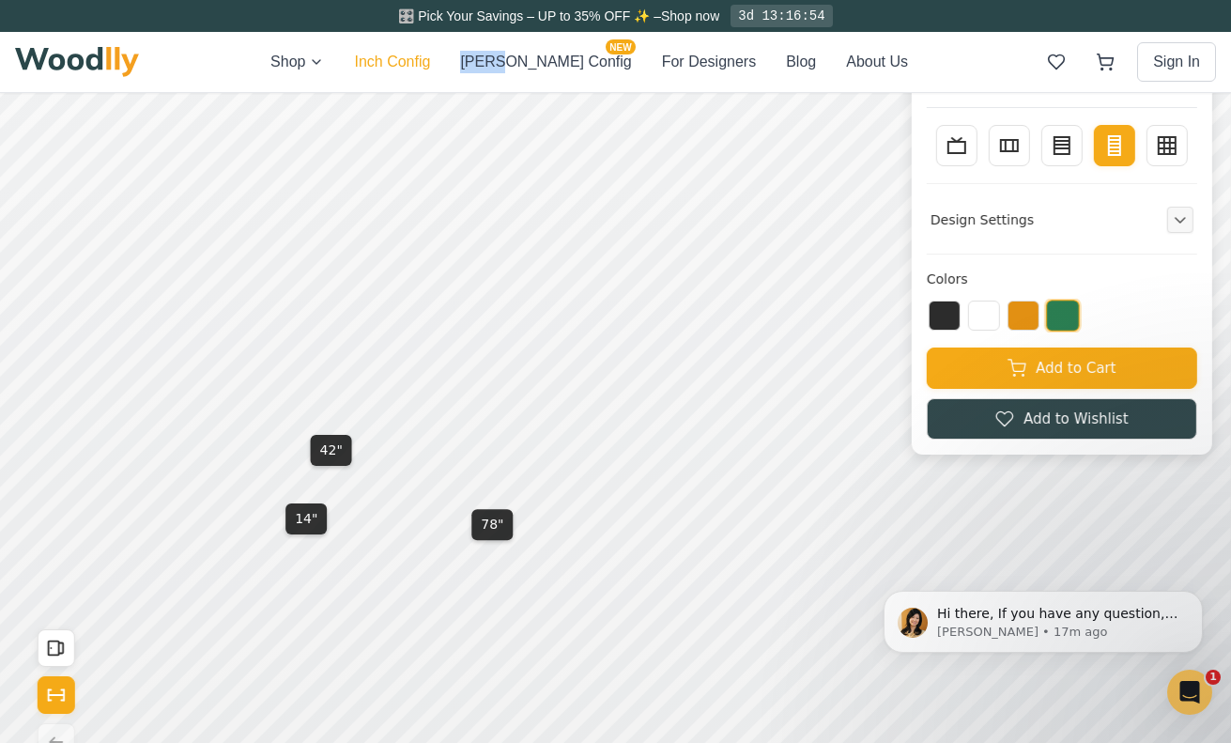
click at [430, 65] on button "Inch Config" at bounding box center [392, 62] width 76 height 23
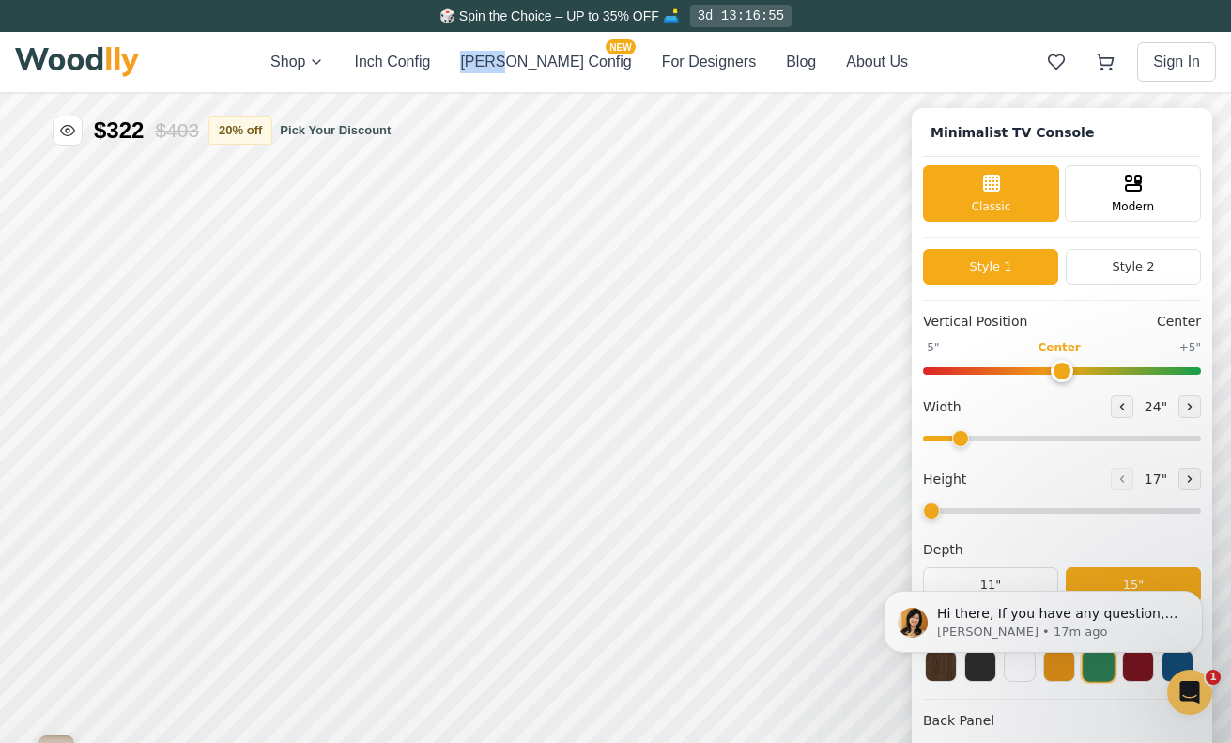
type input "63"
type input "2"
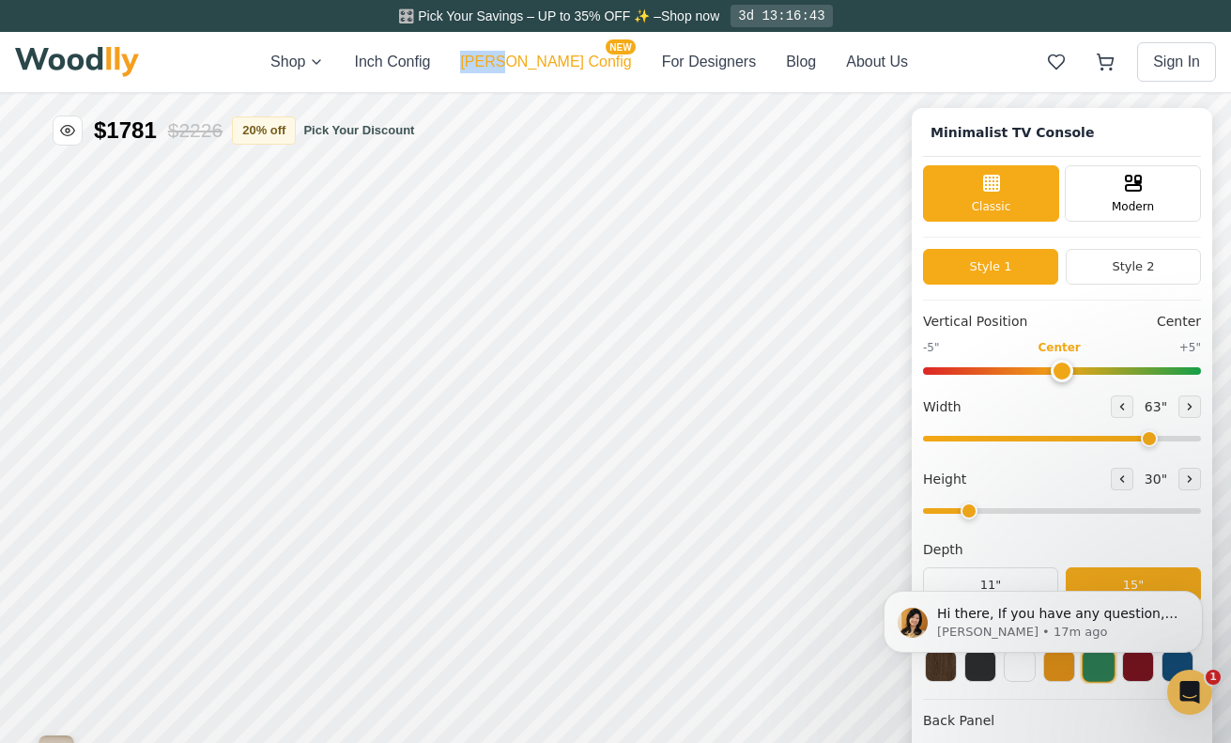
click at [563, 65] on button "[PERSON_NAME] Config NEW" at bounding box center [545, 62] width 171 height 23
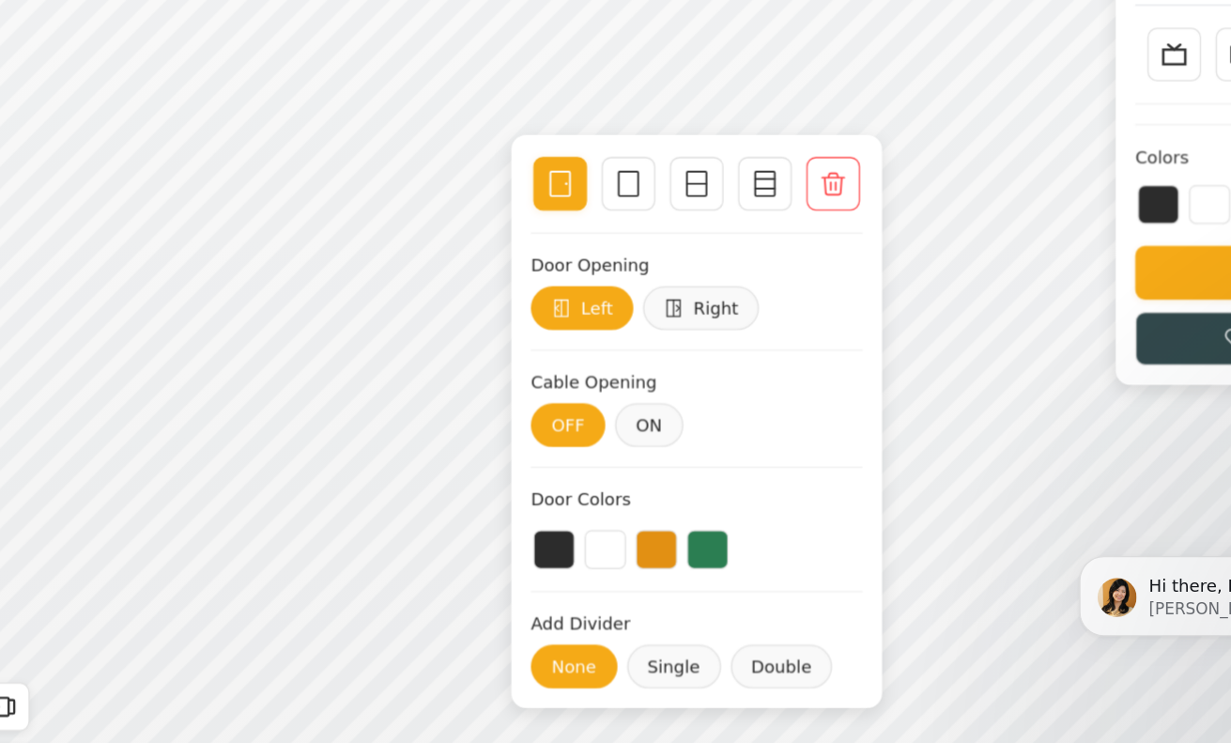
drag, startPoint x: 1482, startPoint y: -212, endPoint x: 1513, endPoint y: -293, distance: 86.5
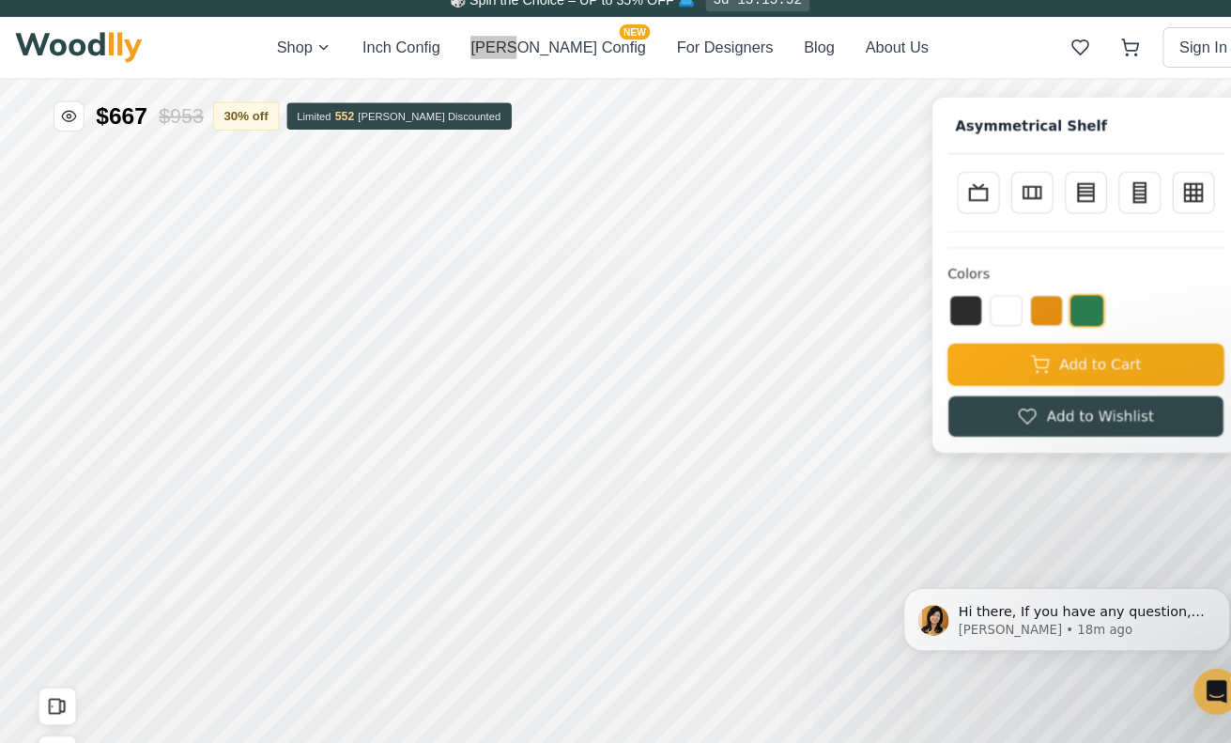
scroll to position [10, 0]
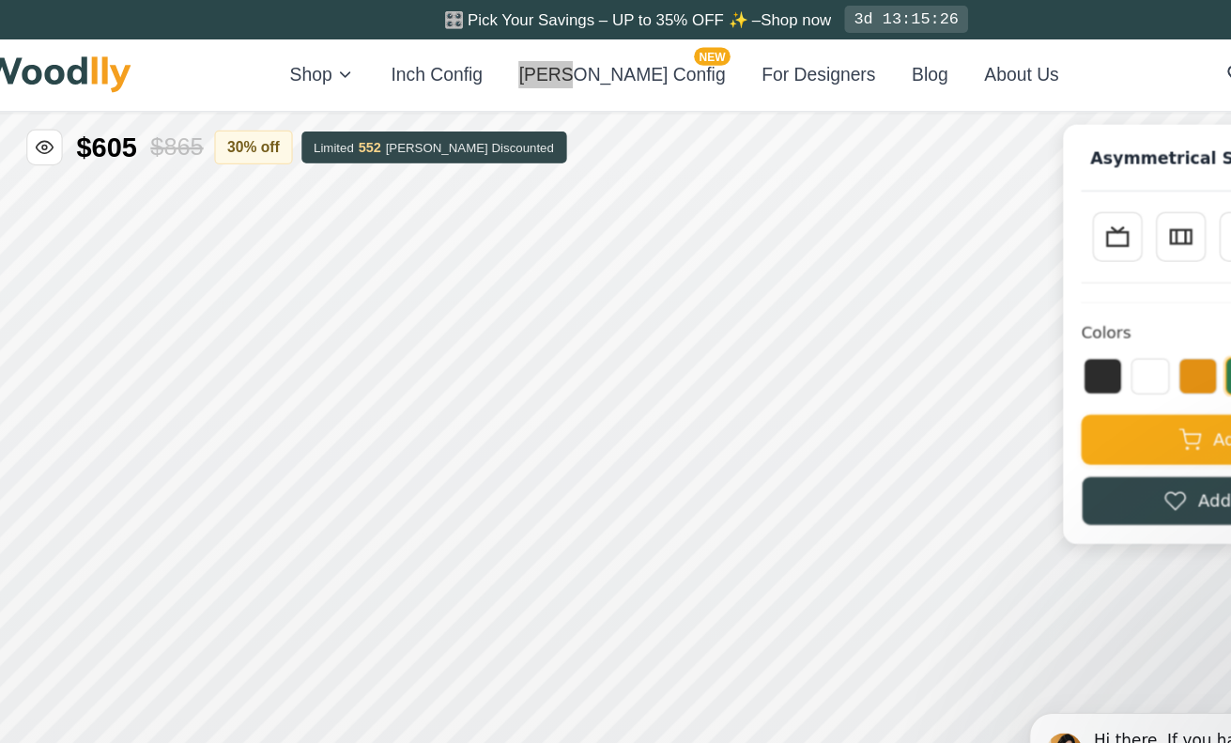
scroll to position [0, 0]
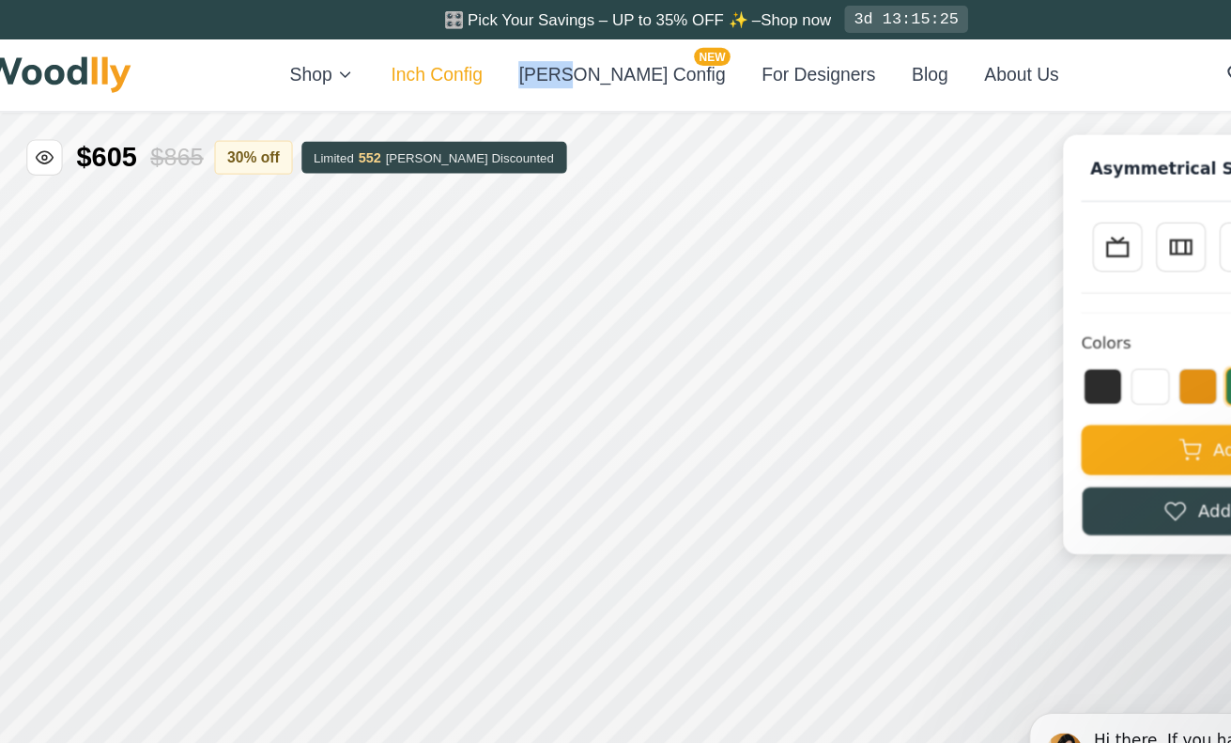
click at [430, 69] on button "Inch Config" at bounding box center [392, 62] width 76 height 23
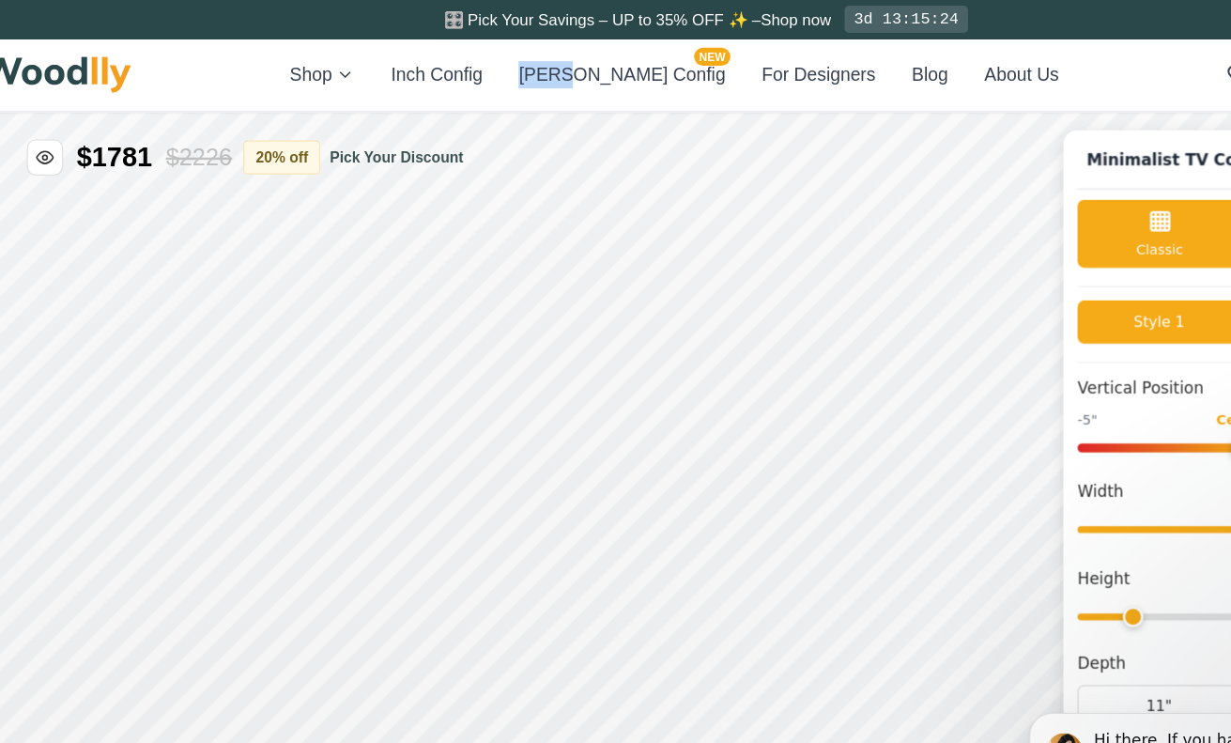
type input "63"
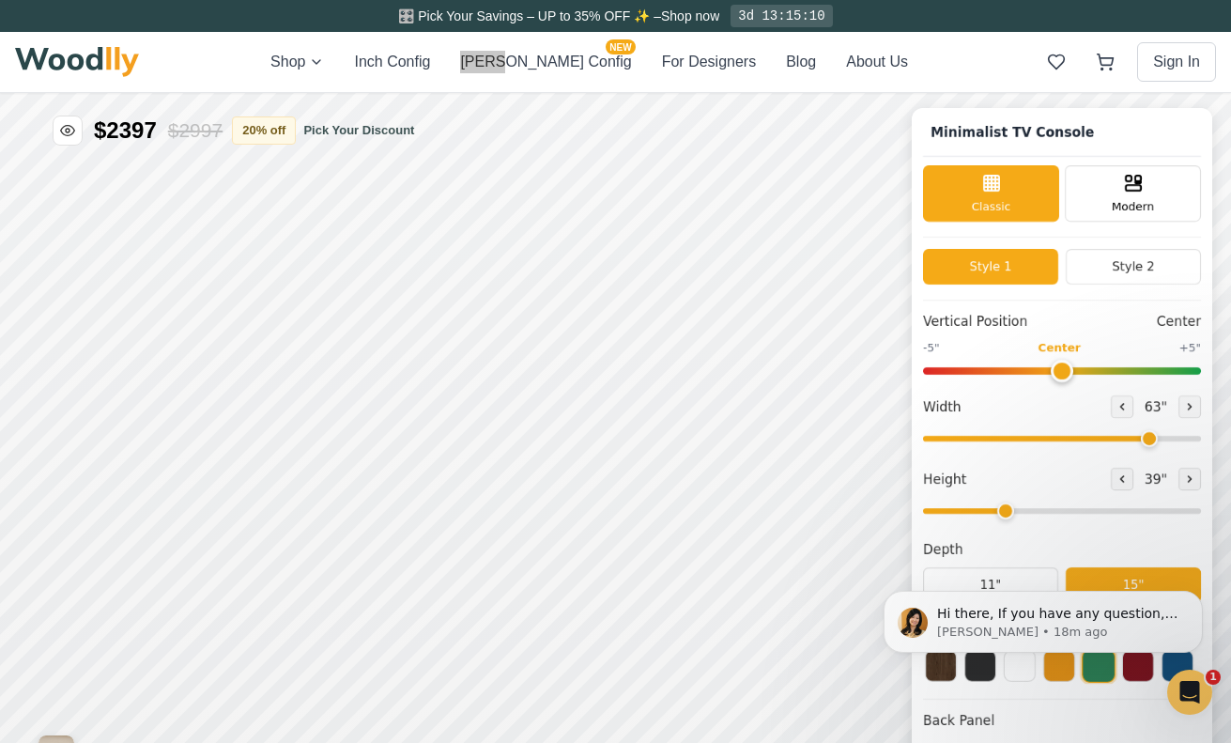
drag, startPoint x: 2210, startPoint y: 526, endPoint x: 2253, endPoint y: 525, distance: 43.2
type input "3"
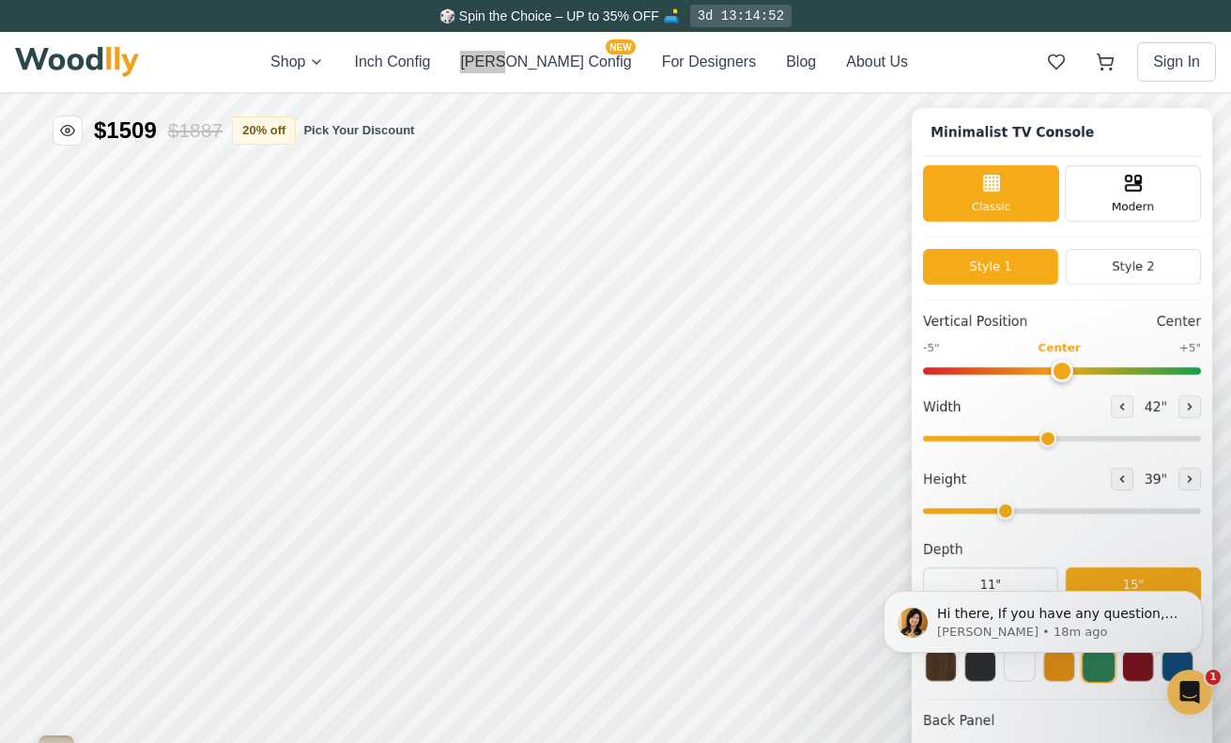
drag, startPoint x: 2286, startPoint y: 326, endPoint x: 2185, endPoint y: 320, distance: 100.6
drag, startPoint x: 2063, startPoint y: 228, endPoint x: 1978, endPoint y: 230, distance: 84.5
type input "24"
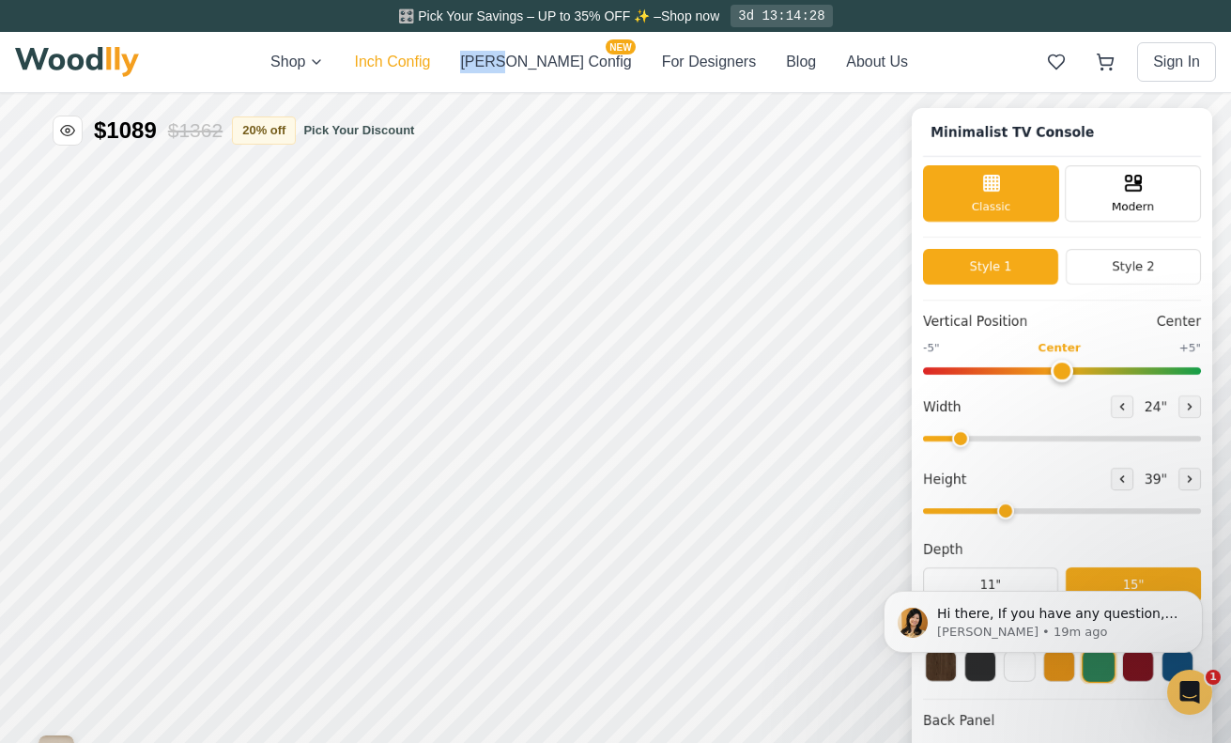
click at [421, 59] on button "Inch Config" at bounding box center [392, 62] width 76 height 23
click at [422, 58] on button "Inch Config" at bounding box center [392, 62] width 76 height 23
click at [415, 65] on button "Inch Config" at bounding box center [392, 62] width 76 height 23
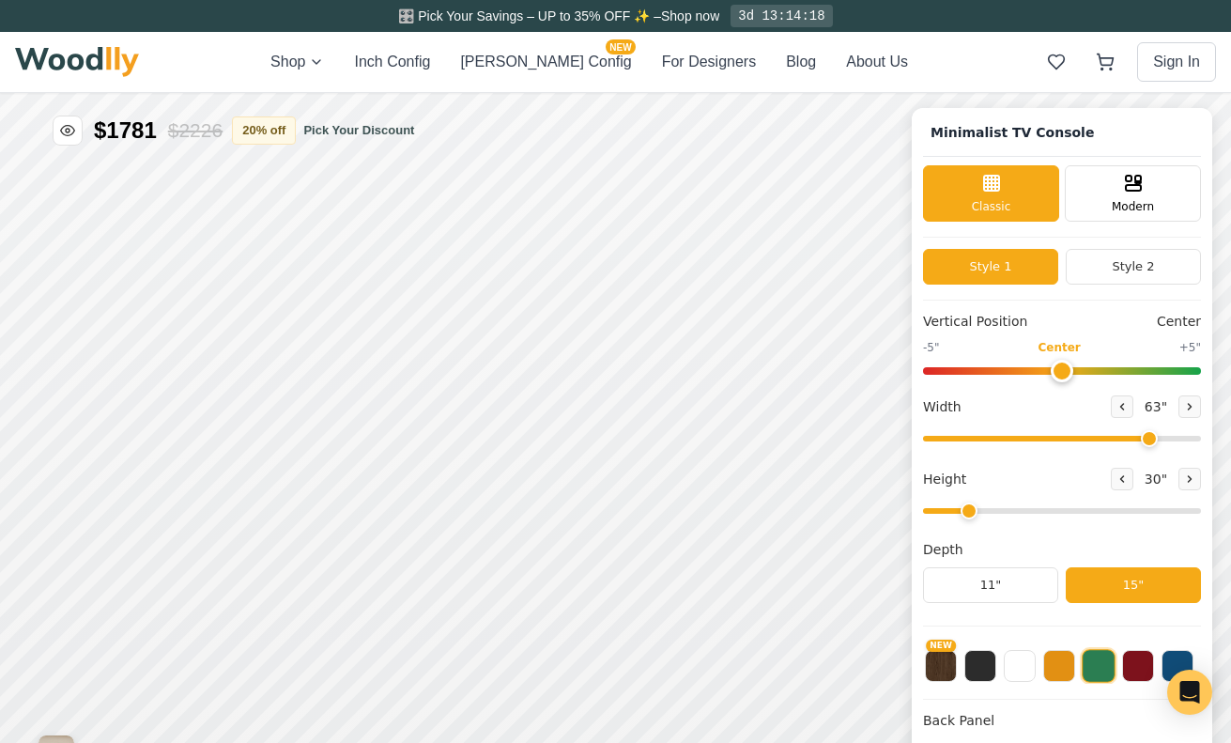
type input "63"
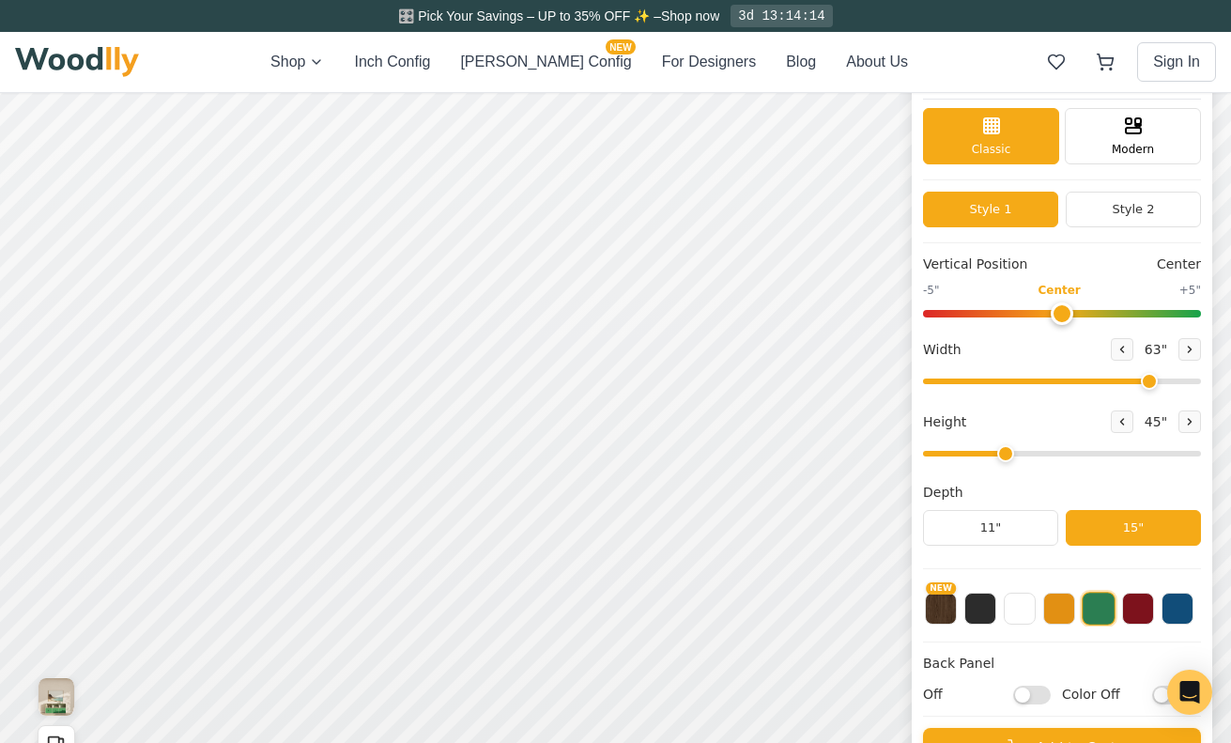
drag, startPoint x: 971, startPoint y: 454, endPoint x: 986, endPoint y: 454, distance: 15.0
type input "3"
click at [986, 454] on input "range" at bounding box center [1062, 454] width 278 height 6
click at [245, 290] on div "9" Compact" at bounding box center [242, 279] width 43 height 43
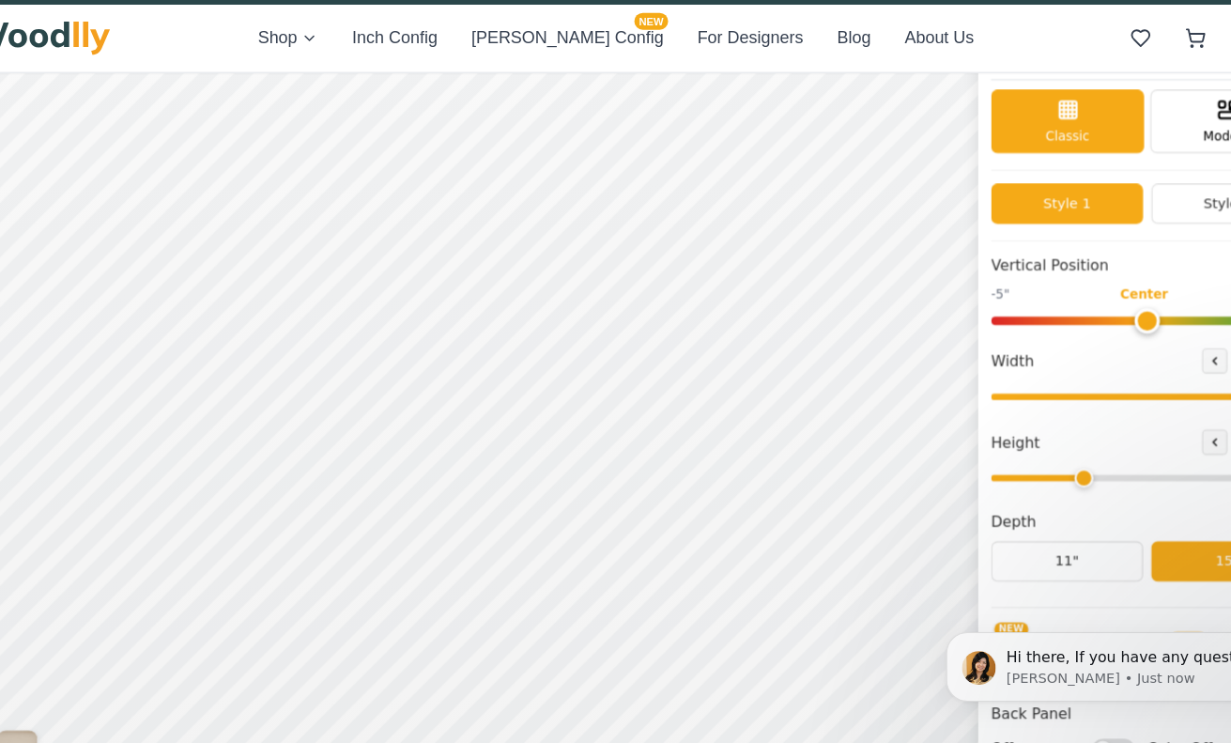
scroll to position [0, 0]
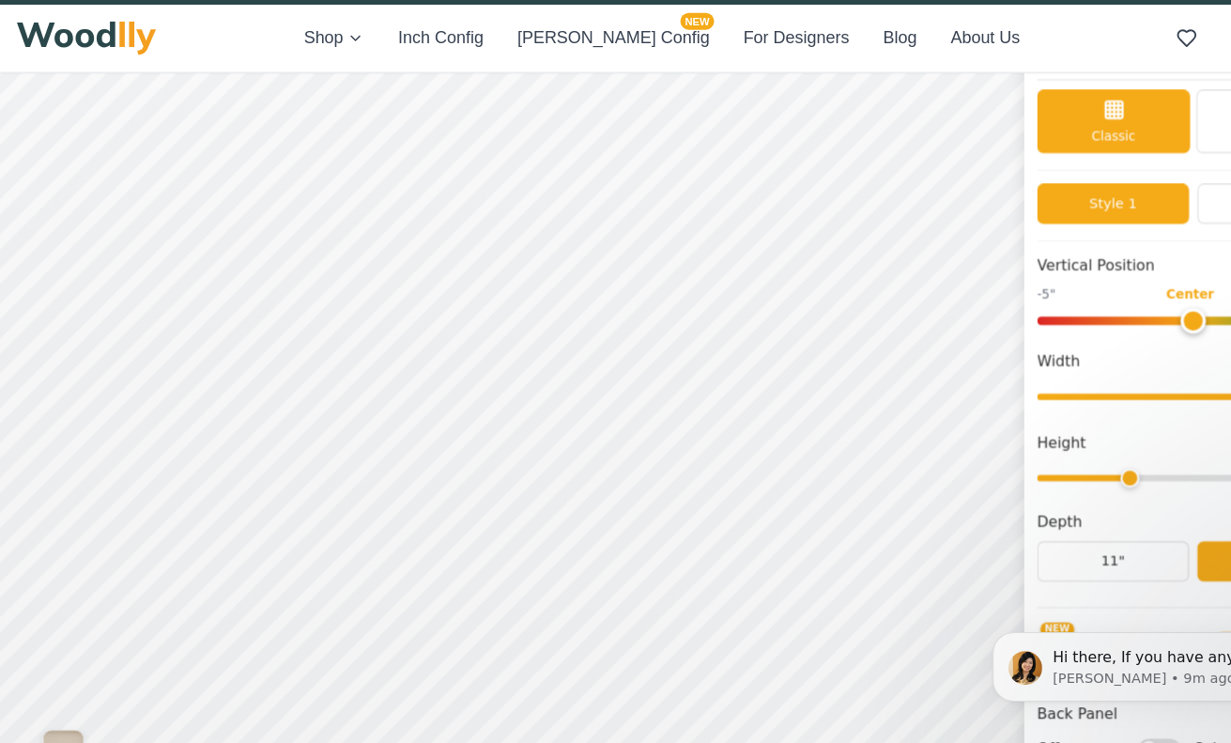
click at [935, 229] on span "Vertical Position" at bounding box center [975, 236] width 104 height 20
click at [942, 234] on span "Vertical Position" at bounding box center [975, 236] width 104 height 20
click at [786, 63] on button "Blog" at bounding box center [801, 62] width 30 height 23
